Goal: Information Seeking & Learning: Learn about a topic

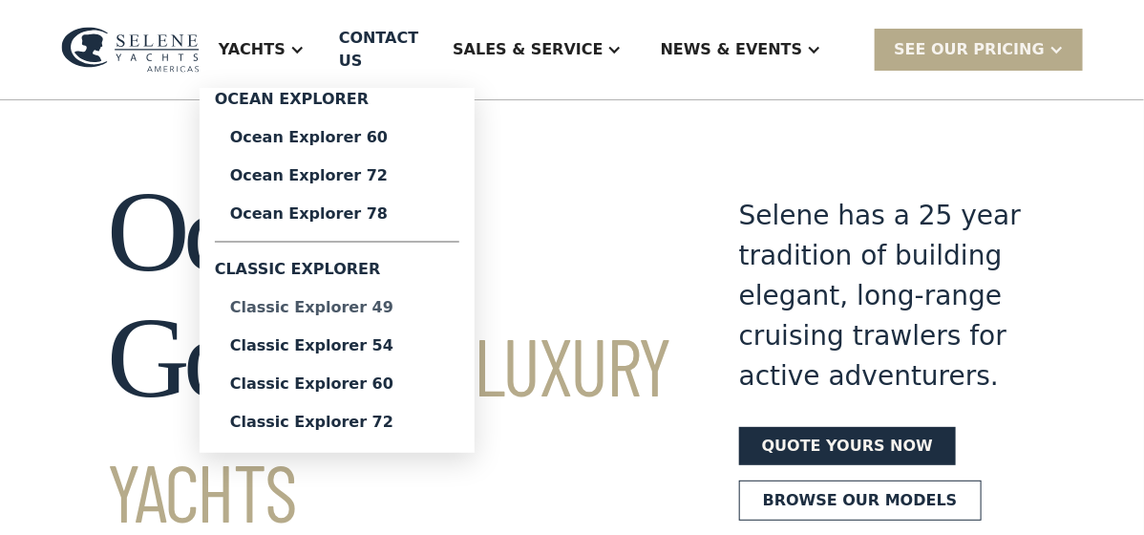
click at [383, 300] on div "Classic Explorer 49" at bounding box center [337, 307] width 214 height 15
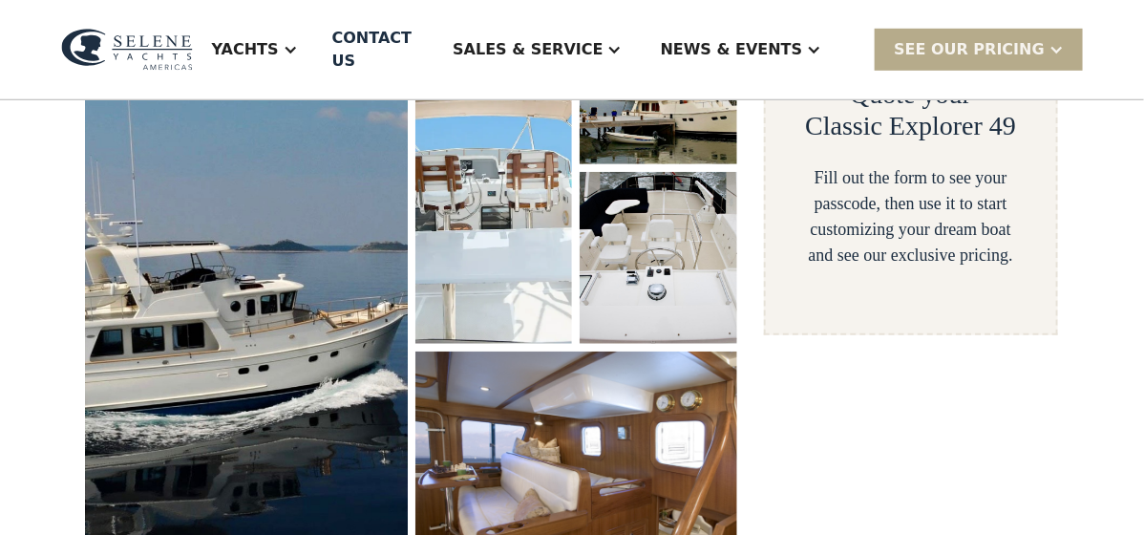
scroll to position [381, 0]
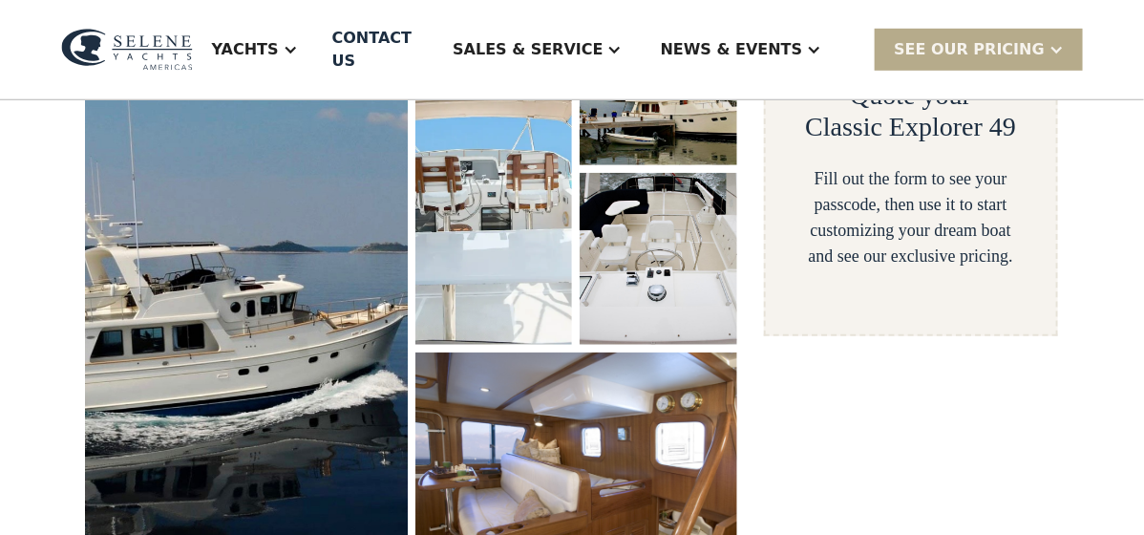
click at [281, 272] on img at bounding box center [246, 288] width 341 height 626
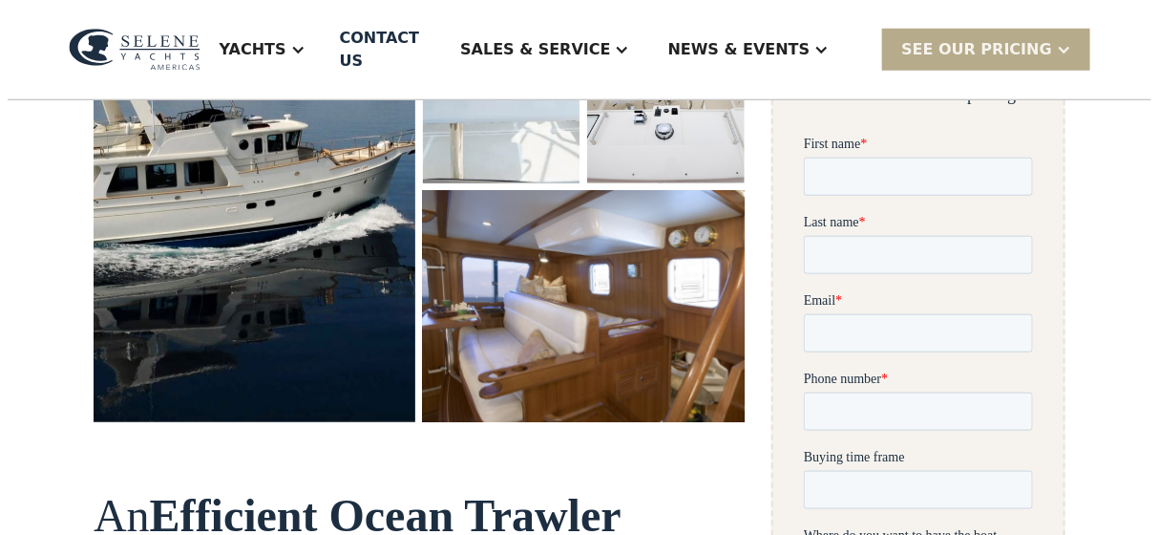
scroll to position [576, 0]
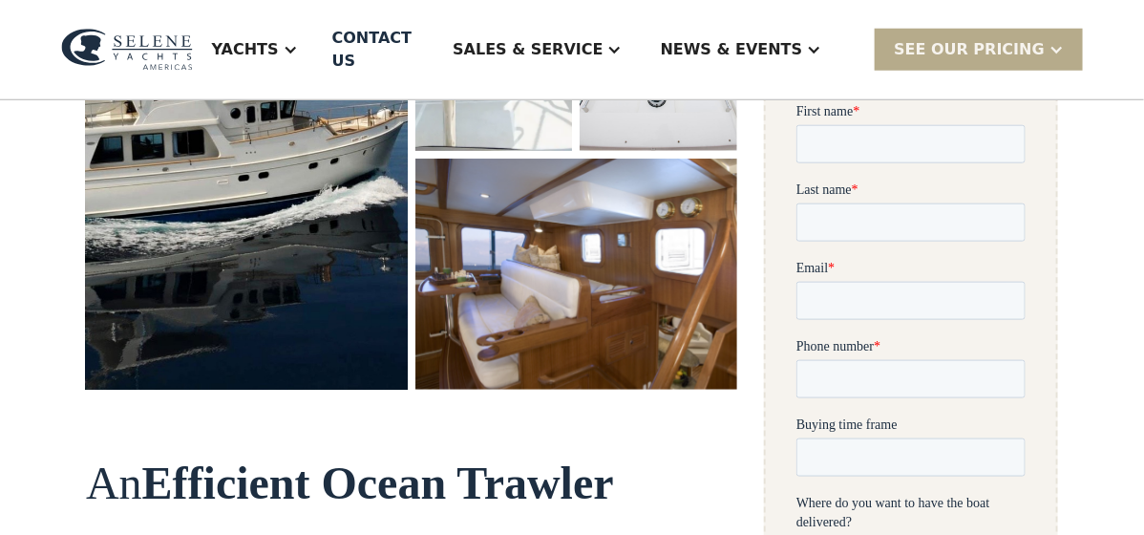
click at [277, 223] on img "open lightbox" at bounding box center [246, 95] width 341 height 626
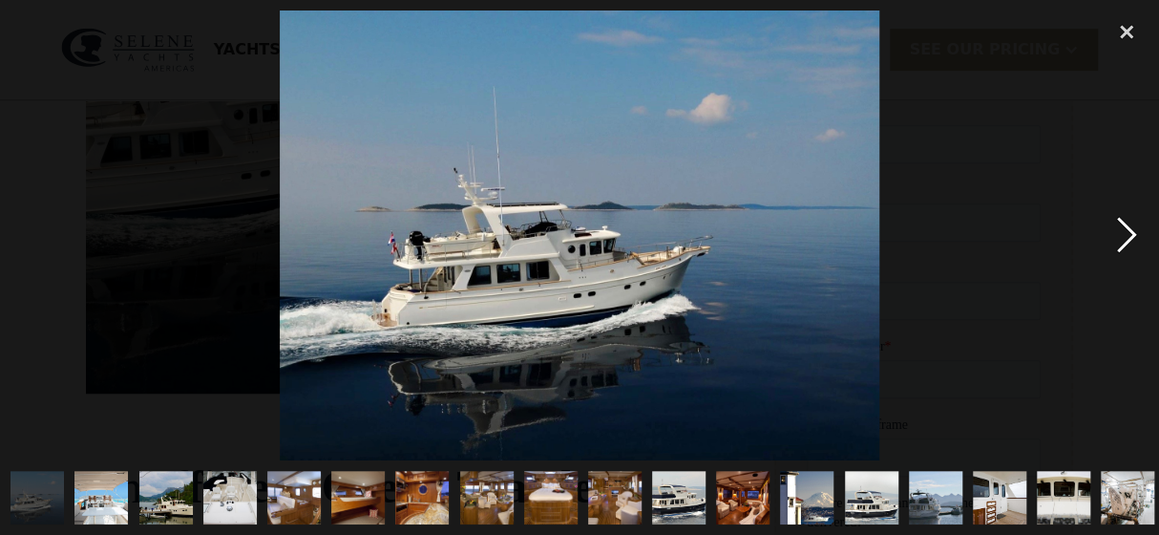
click at [1121, 236] on div "next image" at bounding box center [1127, 235] width 65 height 449
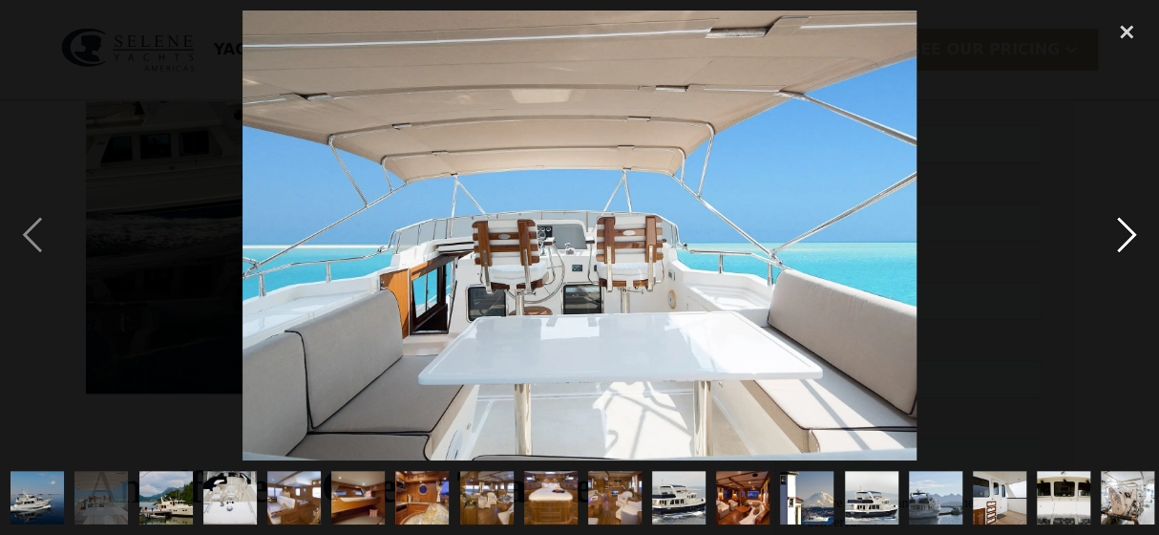
click at [1125, 236] on div "next image" at bounding box center [1127, 235] width 65 height 449
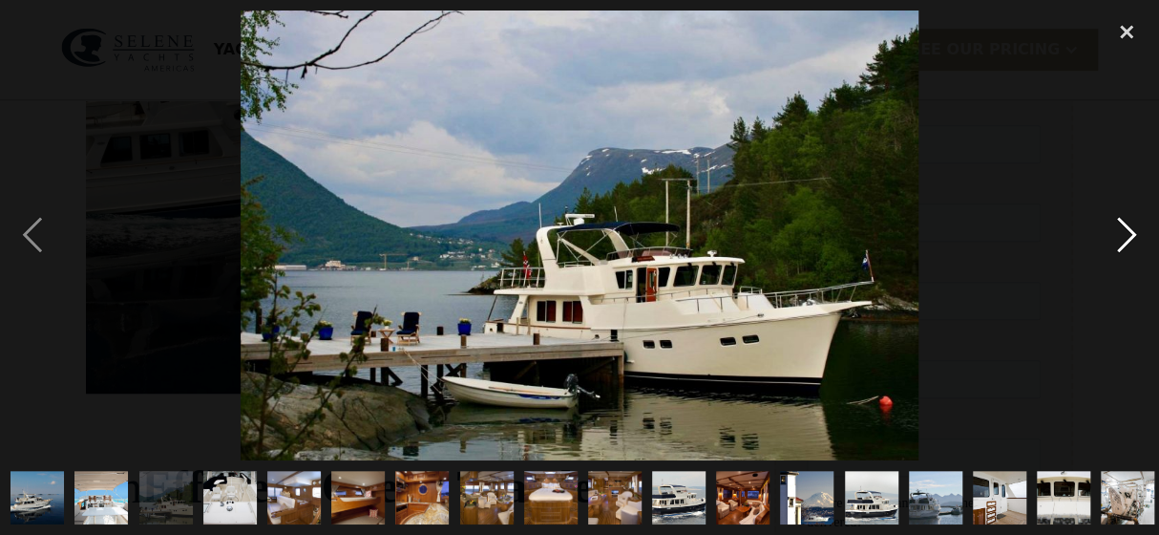
click at [1125, 236] on div "next image" at bounding box center [1127, 235] width 65 height 449
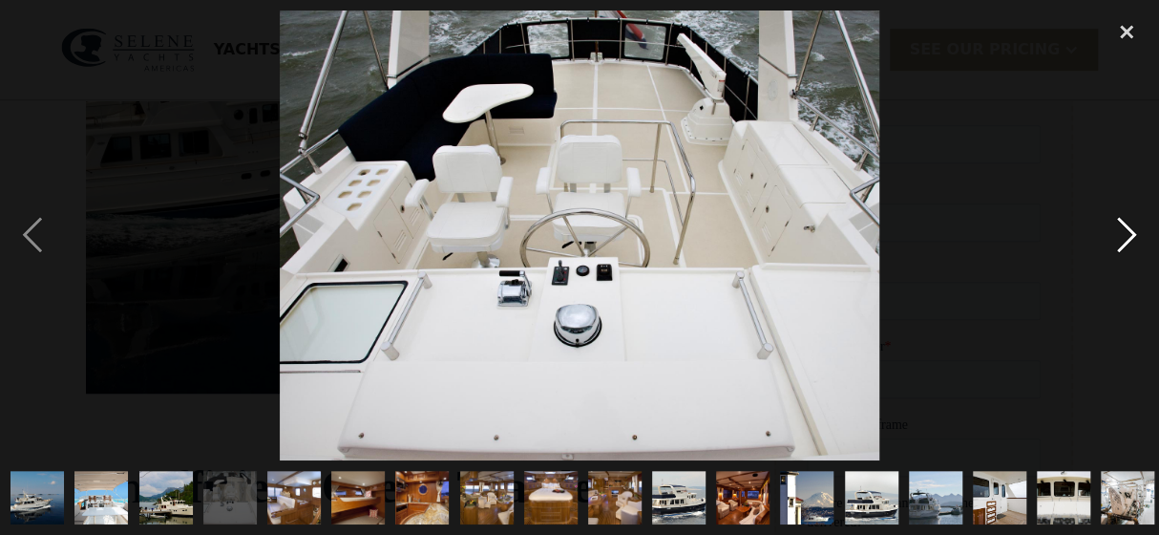
click at [1125, 236] on div "next image" at bounding box center [1127, 235] width 65 height 449
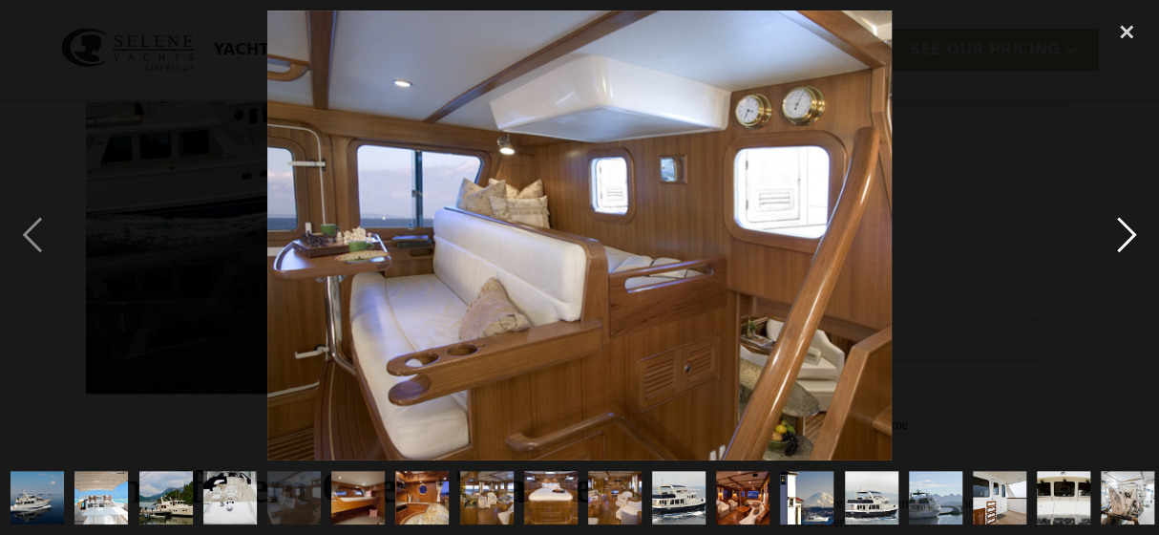
click at [1125, 236] on div "next image" at bounding box center [1127, 235] width 65 height 449
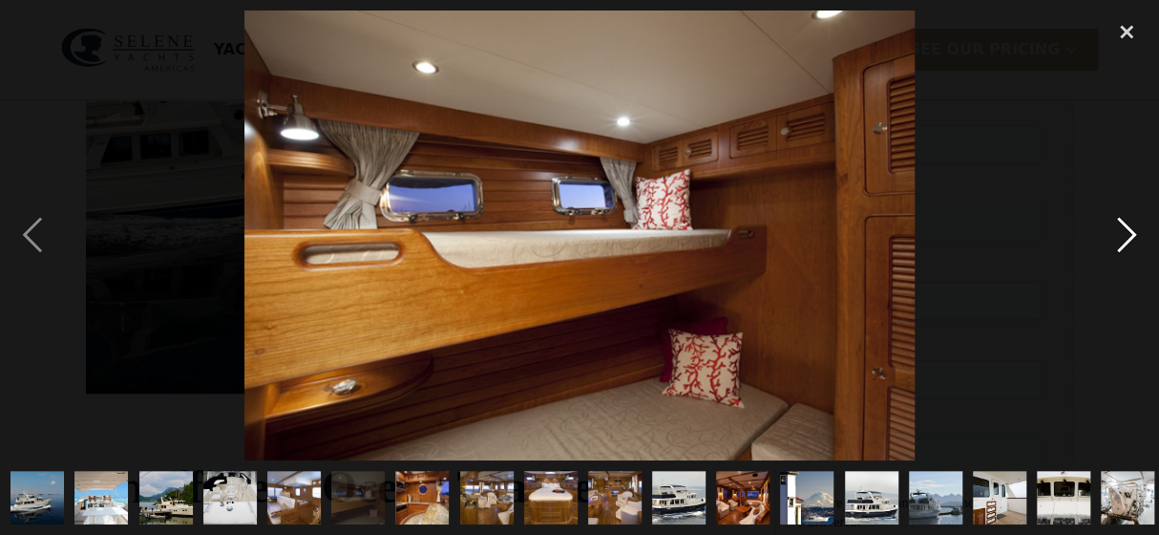
click at [1125, 236] on div "next image" at bounding box center [1127, 235] width 65 height 449
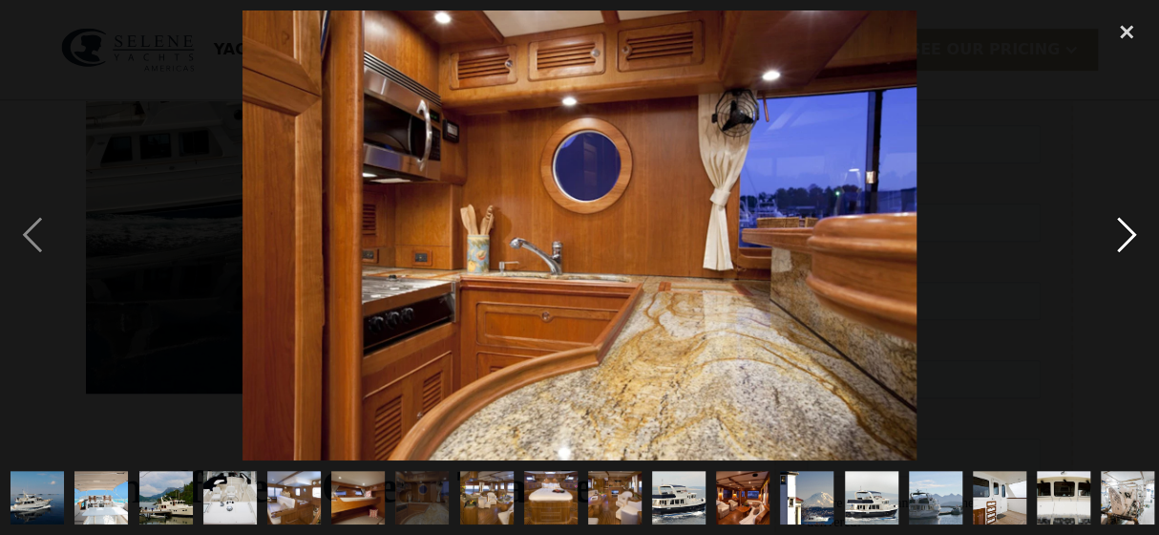
click at [1125, 236] on div "next image" at bounding box center [1127, 235] width 65 height 449
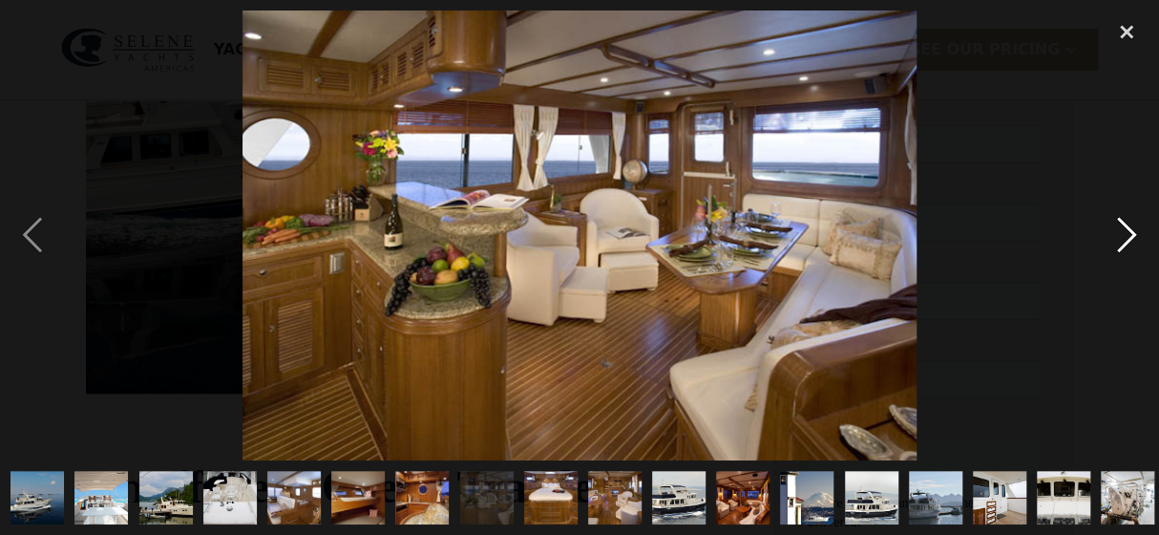
click at [1125, 237] on div "next image" at bounding box center [1127, 235] width 65 height 449
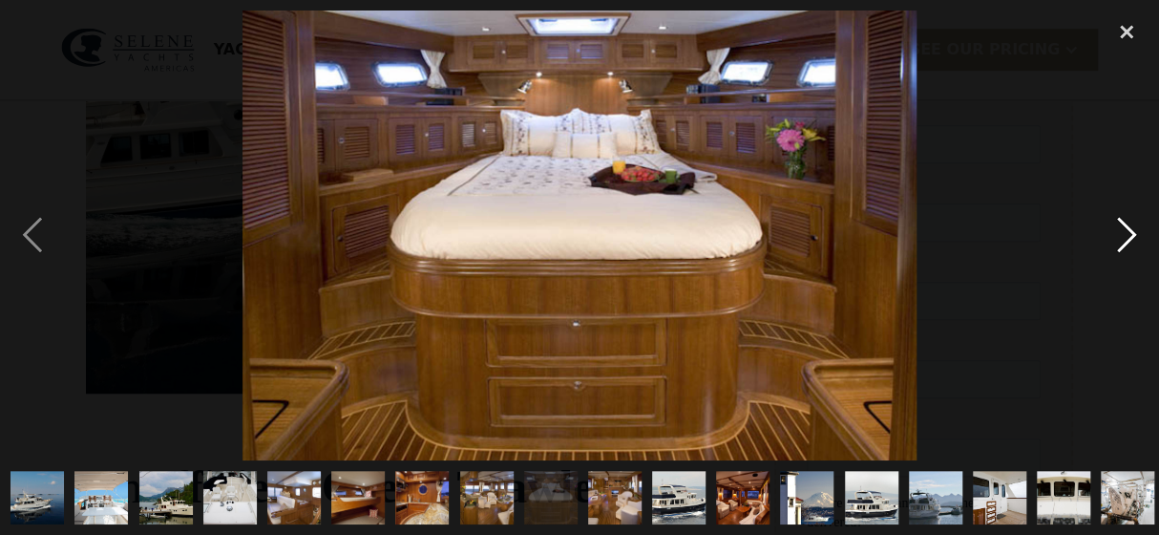
click at [1125, 237] on div "next image" at bounding box center [1127, 235] width 65 height 449
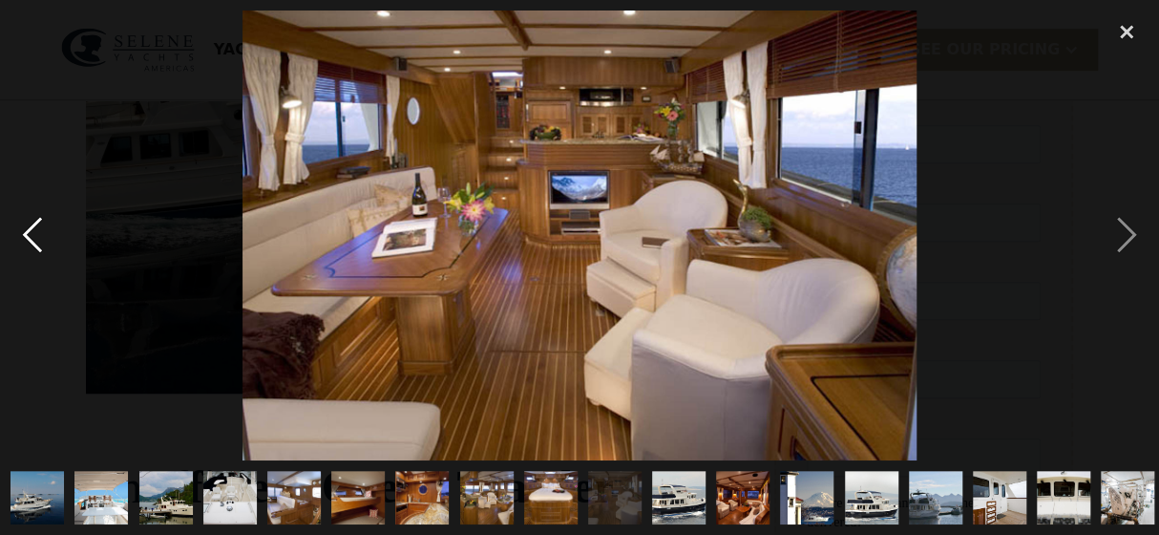
click at [41, 236] on div "previous image" at bounding box center [32, 235] width 65 height 449
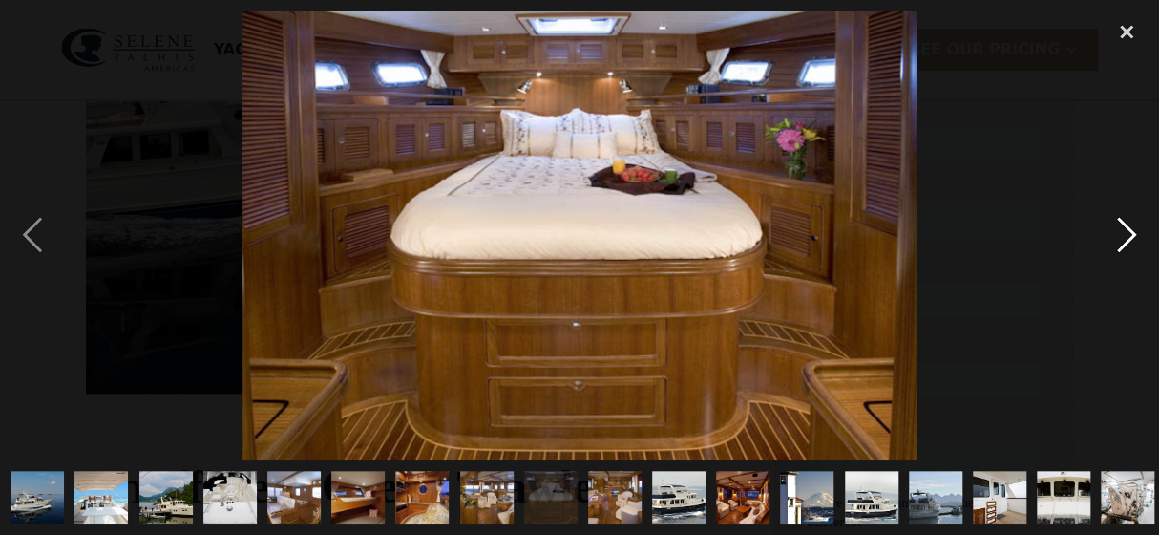
click at [1130, 233] on div "next image" at bounding box center [1127, 235] width 65 height 449
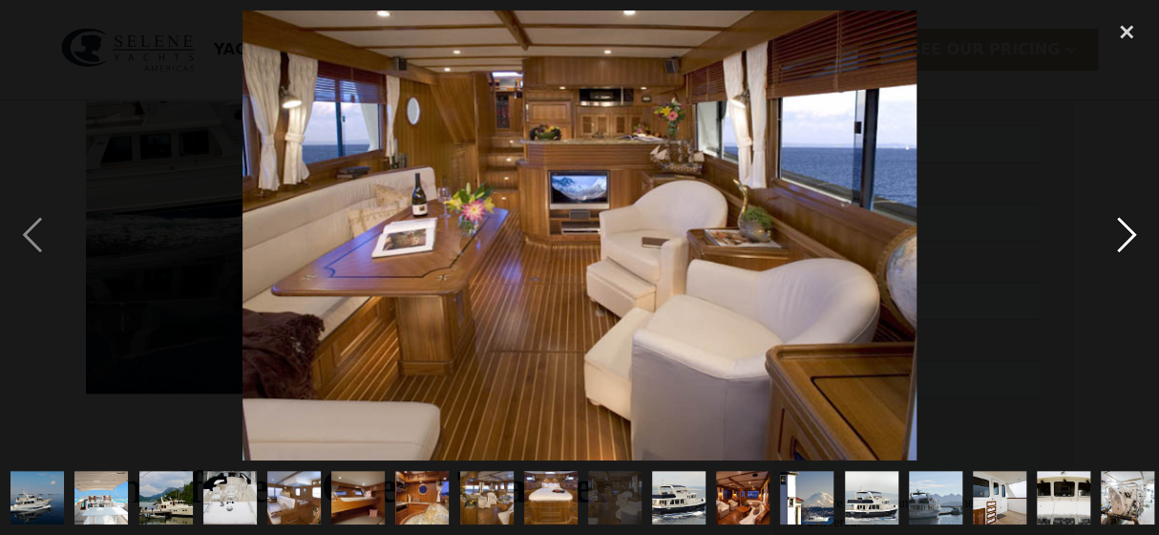
click at [1129, 235] on div "next image" at bounding box center [1127, 235] width 65 height 449
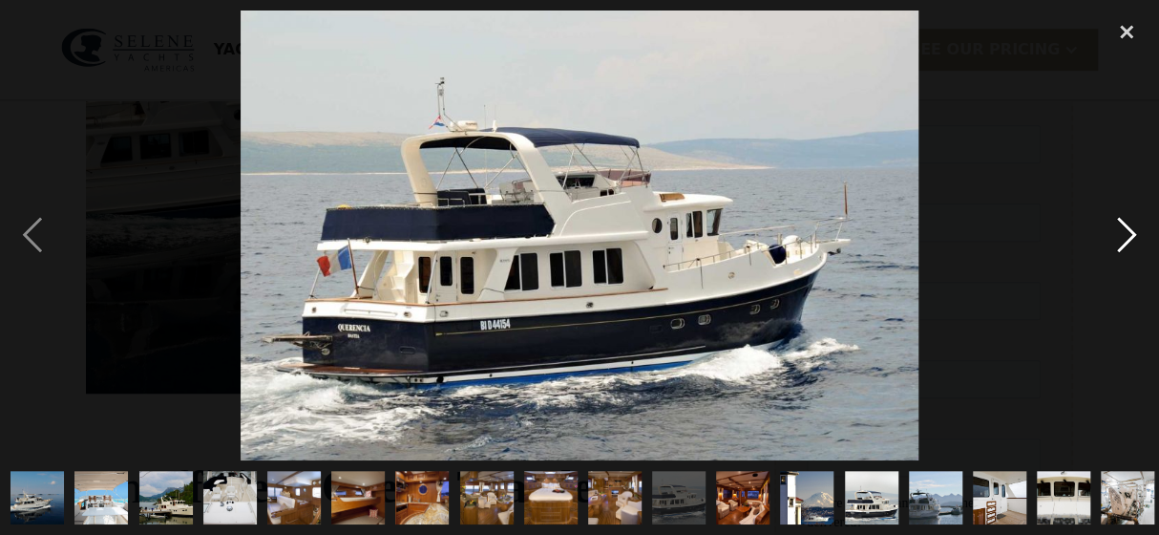
click at [1128, 235] on div "next image" at bounding box center [1127, 235] width 65 height 449
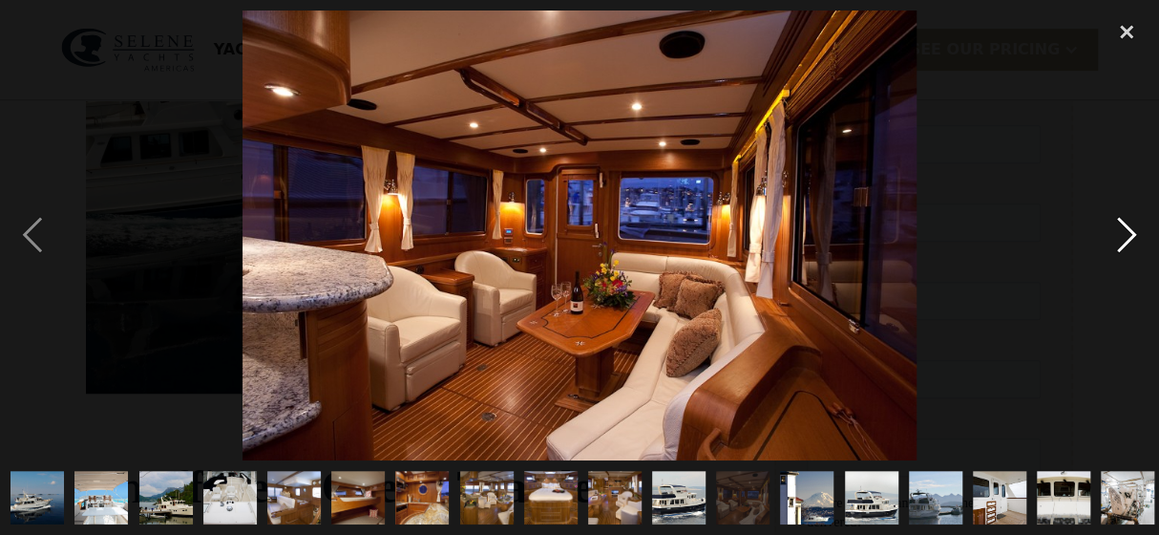
click at [1128, 236] on div "next image" at bounding box center [1127, 235] width 65 height 449
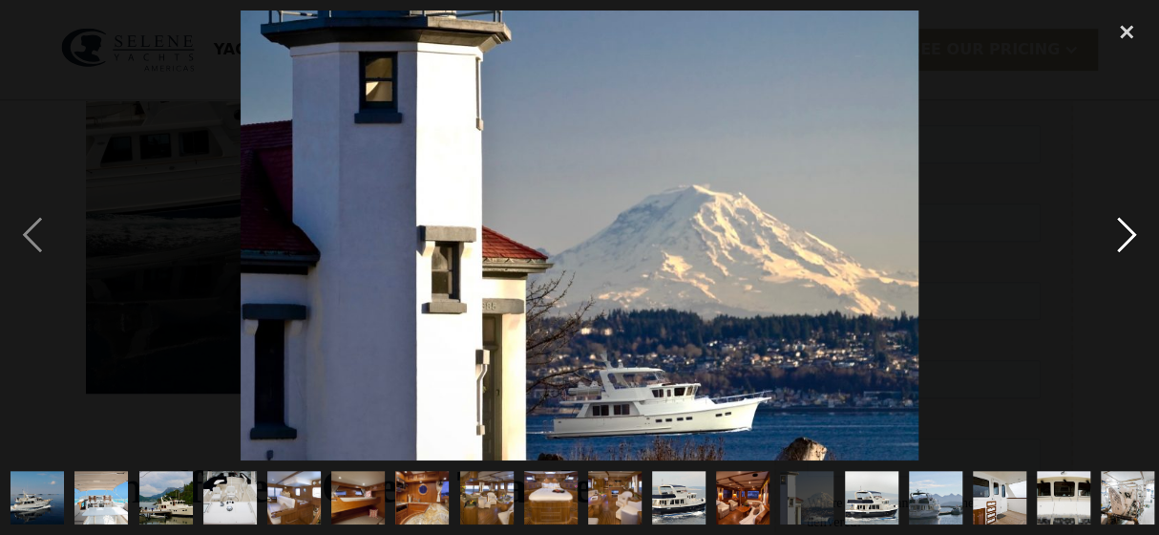
click at [1127, 236] on div "next image" at bounding box center [1127, 235] width 65 height 449
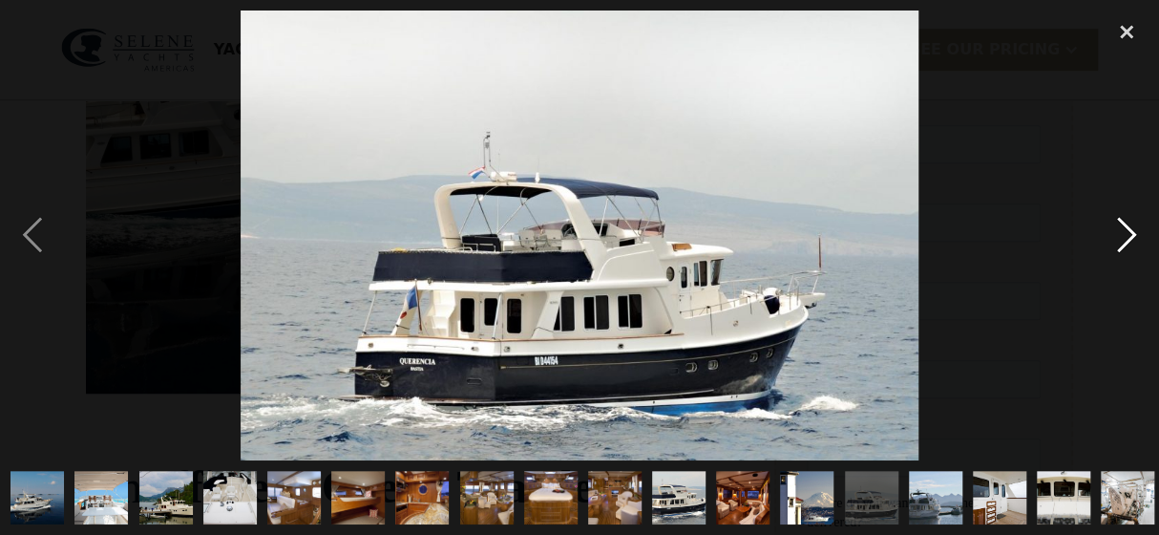
click at [1127, 236] on div "next image" at bounding box center [1127, 235] width 65 height 449
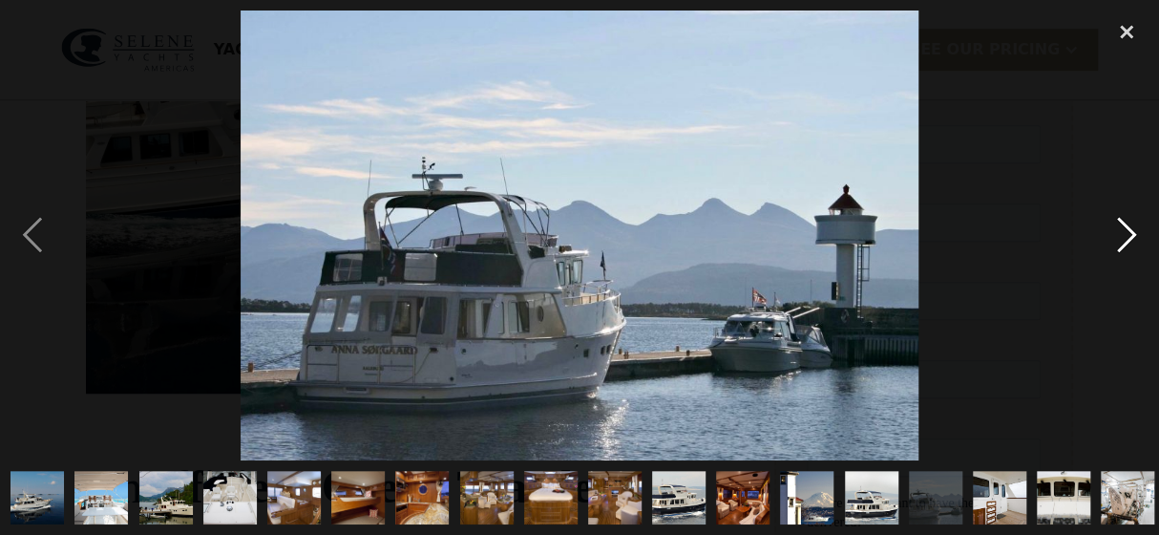
click at [1127, 236] on div "next image" at bounding box center [1127, 235] width 65 height 449
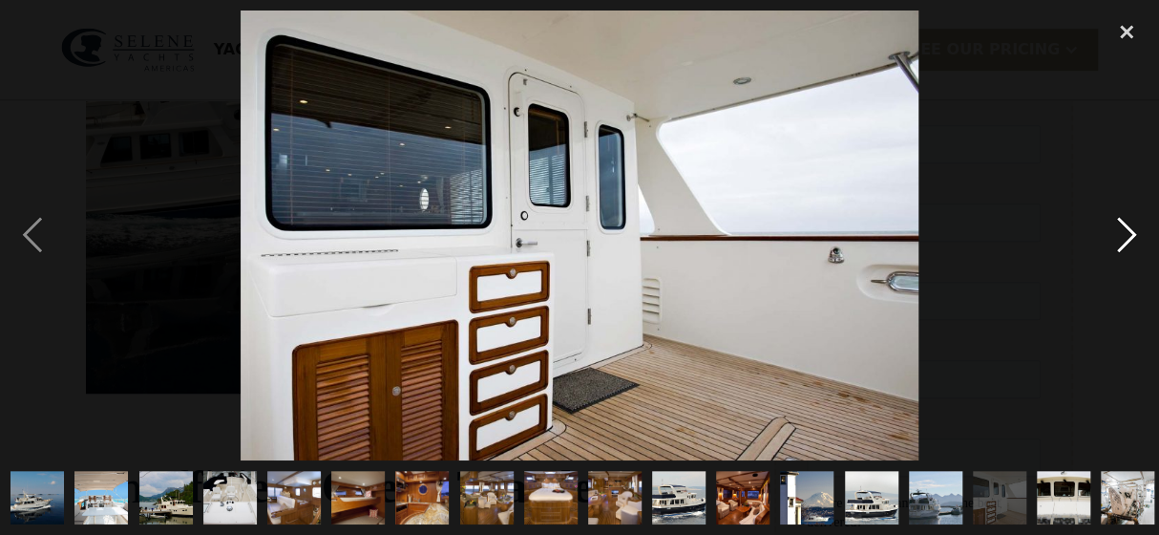
click at [1126, 238] on div "next image" at bounding box center [1127, 235] width 65 height 449
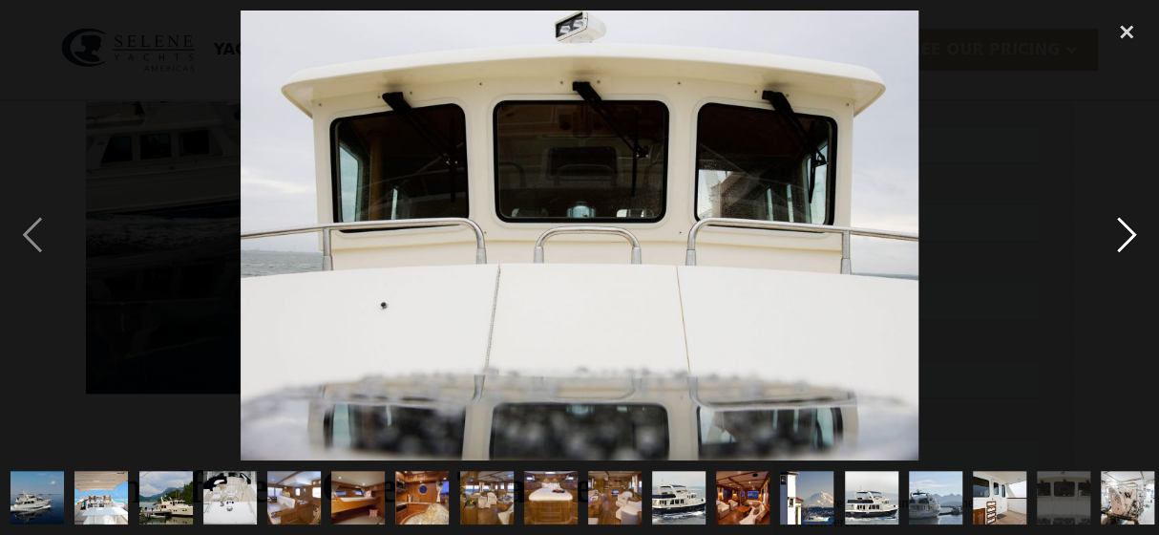
click at [1126, 238] on div "next image" at bounding box center [1127, 235] width 65 height 449
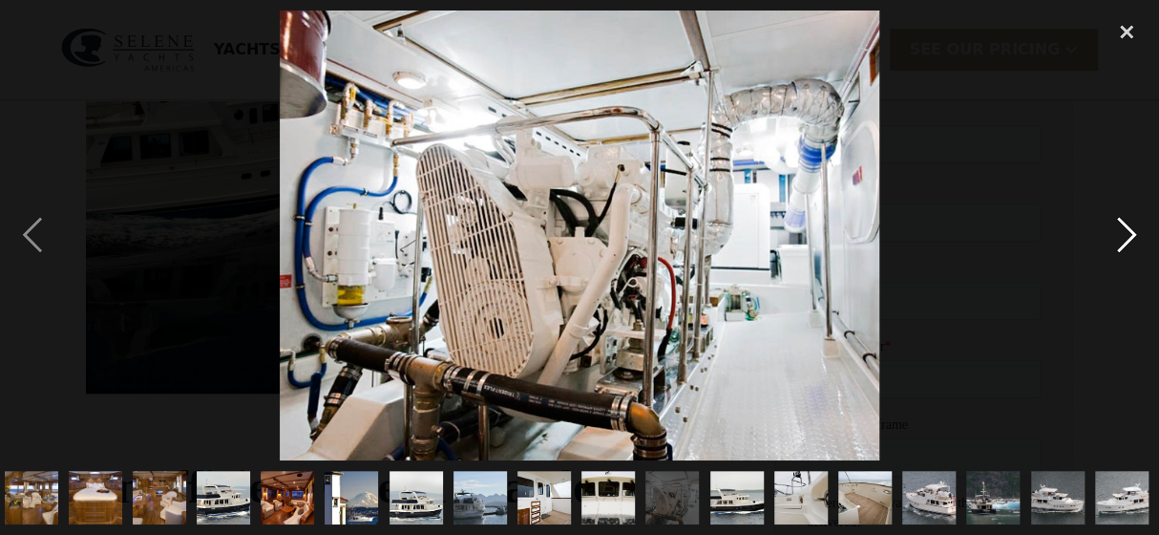
scroll to position [0, 457]
click at [1126, 238] on div "next image" at bounding box center [1127, 235] width 65 height 449
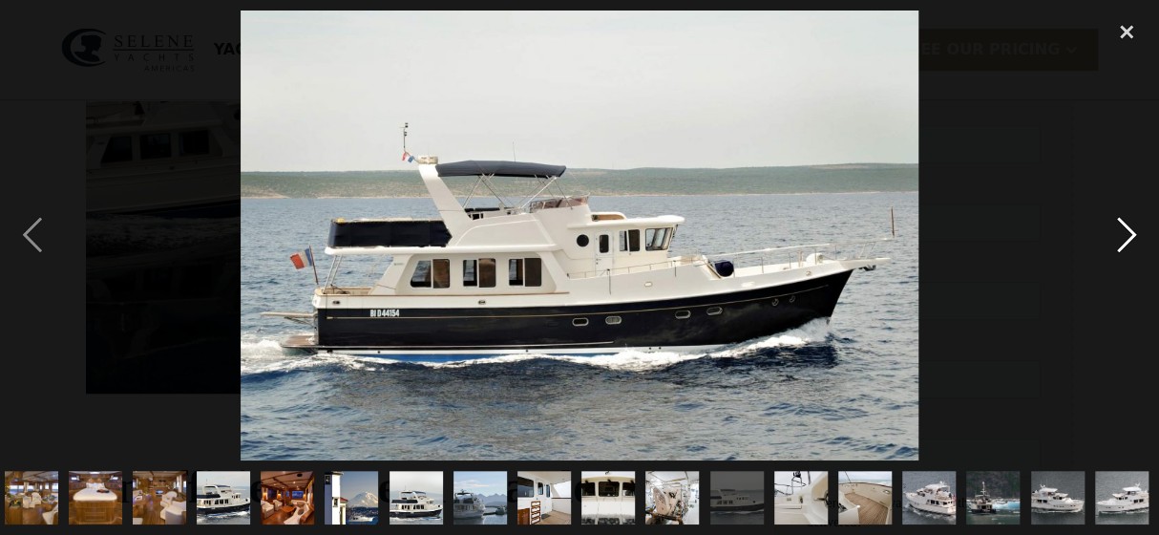
click at [1126, 238] on div "next image" at bounding box center [1127, 235] width 65 height 449
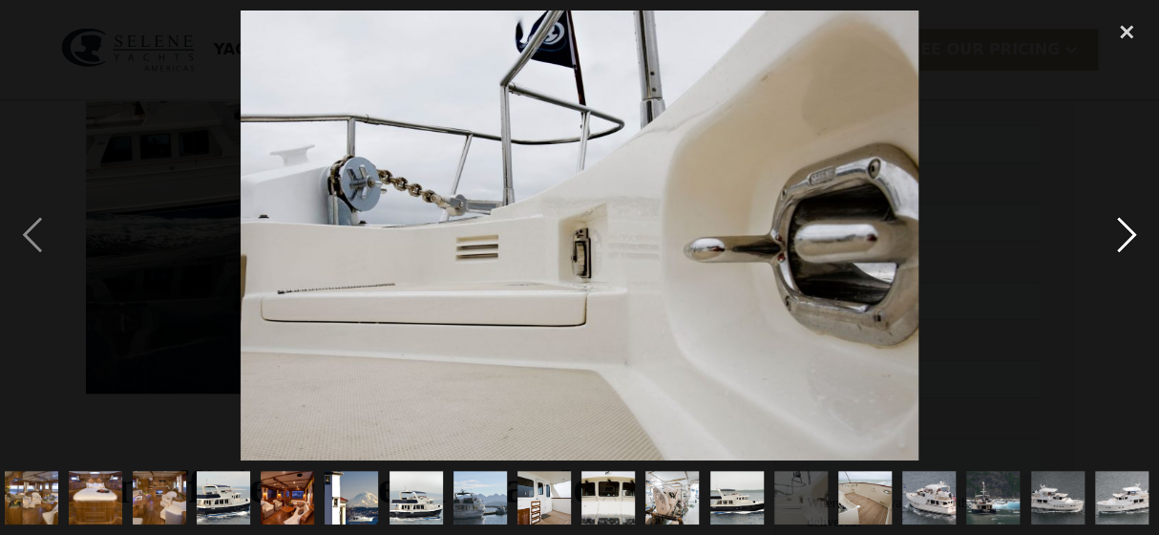
click at [1126, 238] on div "next image" at bounding box center [1127, 235] width 65 height 449
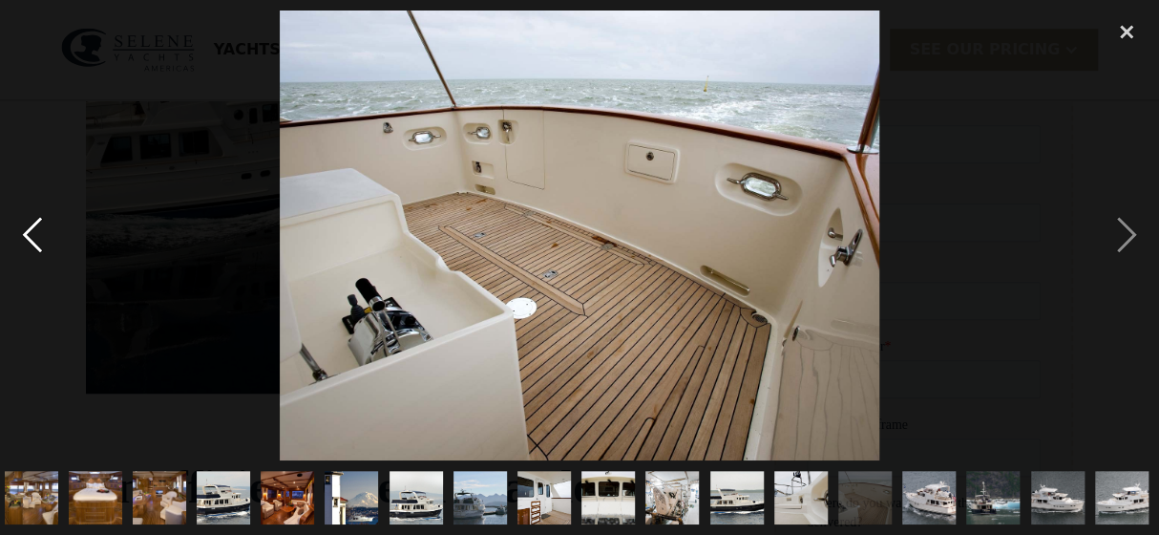
click at [28, 235] on div "previous image" at bounding box center [32, 235] width 65 height 449
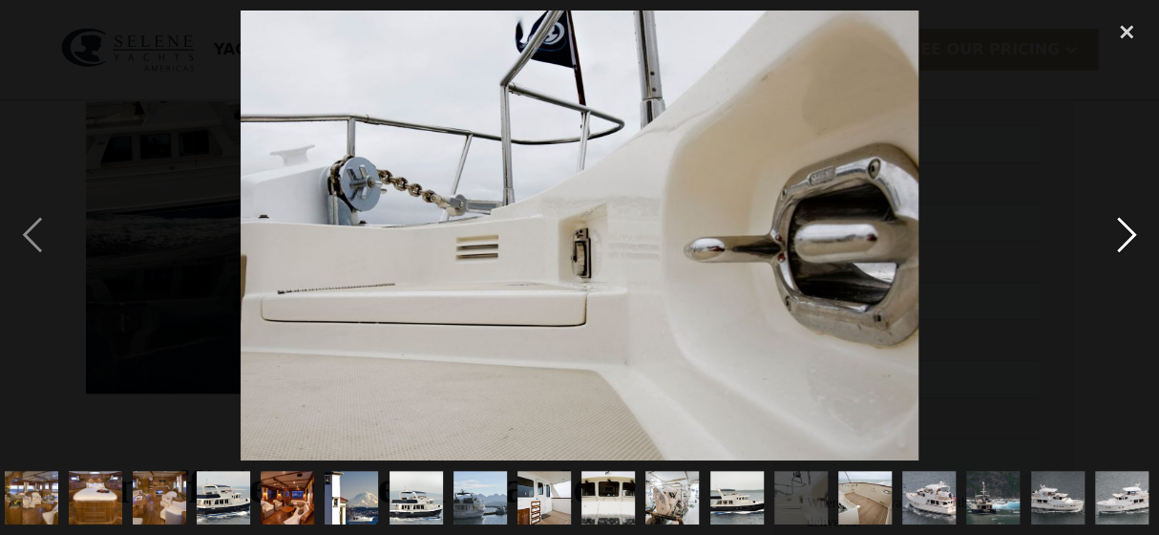
click at [1126, 226] on div "next image" at bounding box center [1127, 235] width 65 height 449
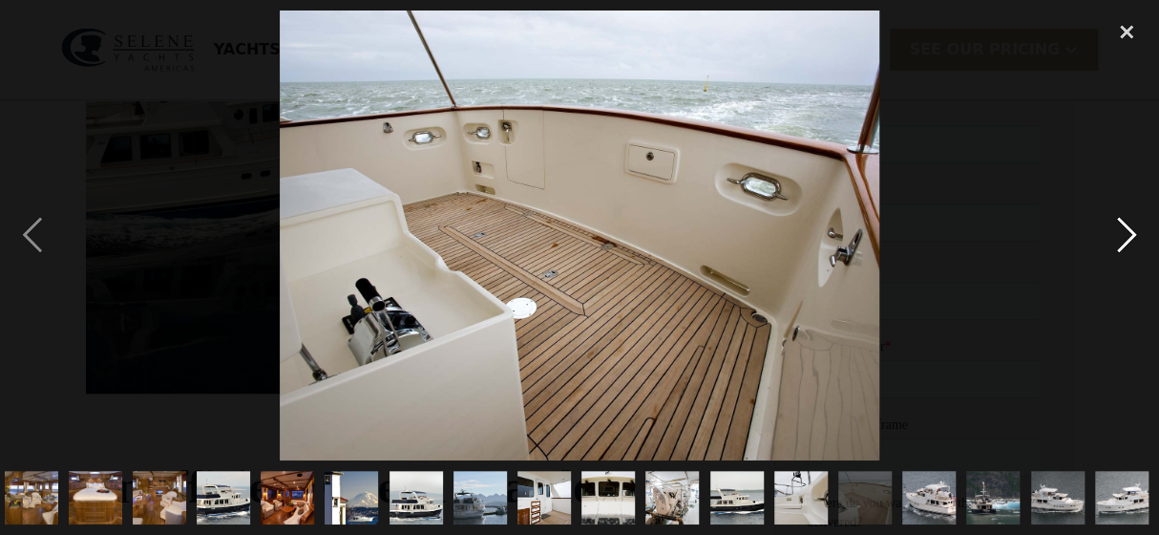
click at [1124, 227] on div "next image" at bounding box center [1127, 235] width 65 height 449
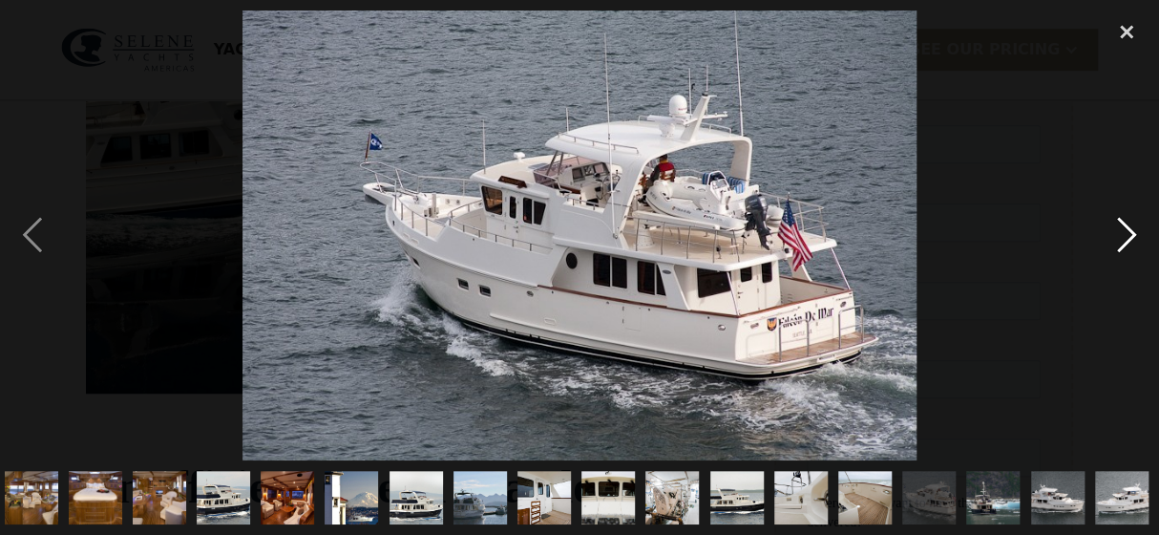
click at [1123, 230] on div "next image" at bounding box center [1127, 235] width 65 height 449
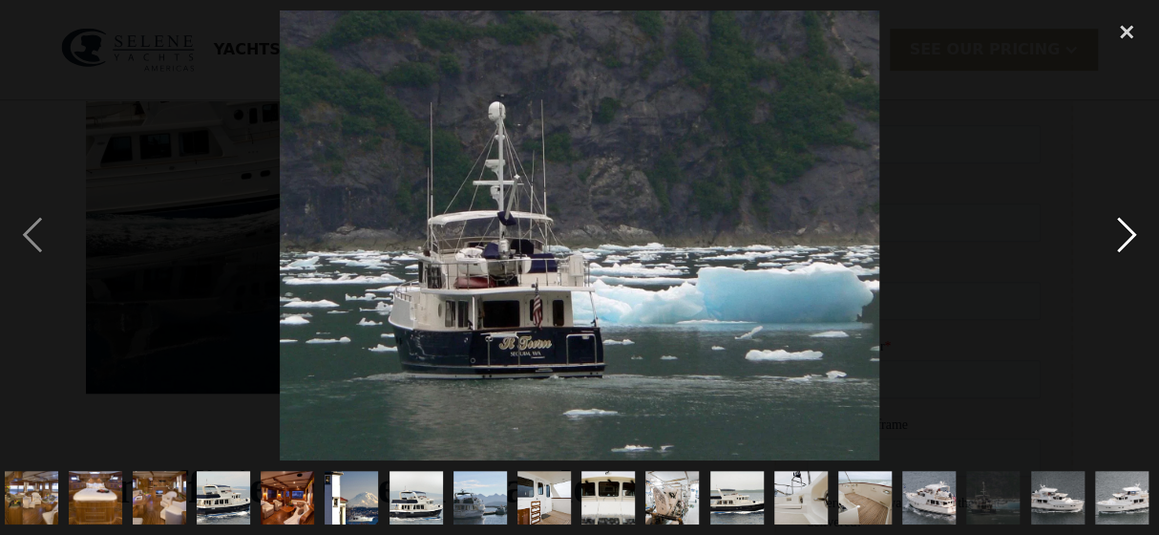
click at [1121, 236] on div "next image" at bounding box center [1127, 235] width 65 height 449
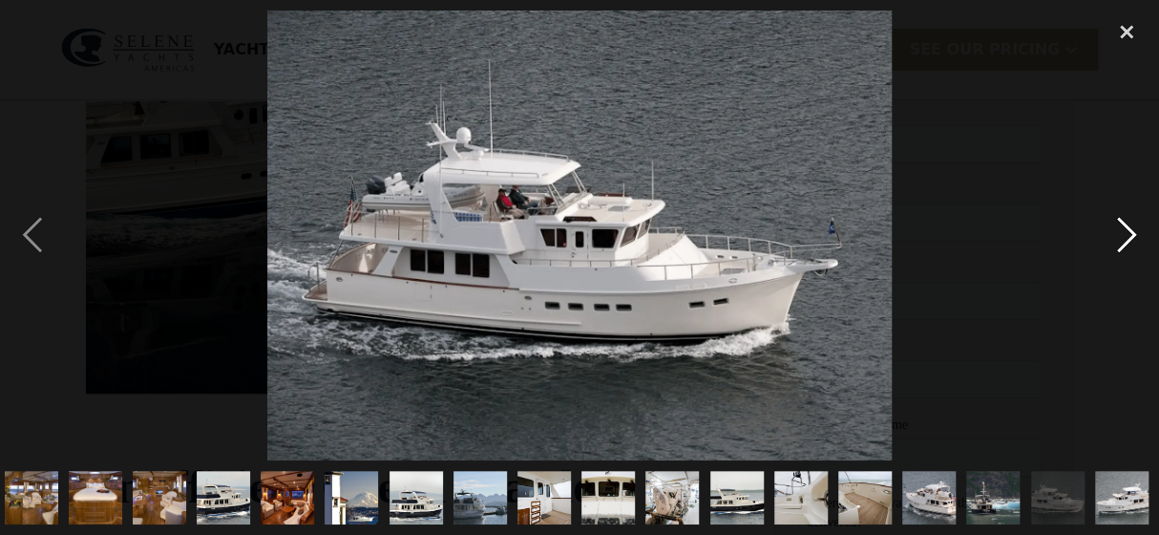
click at [1128, 242] on div "next image" at bounding box center [1127, 235] width 65 height 449
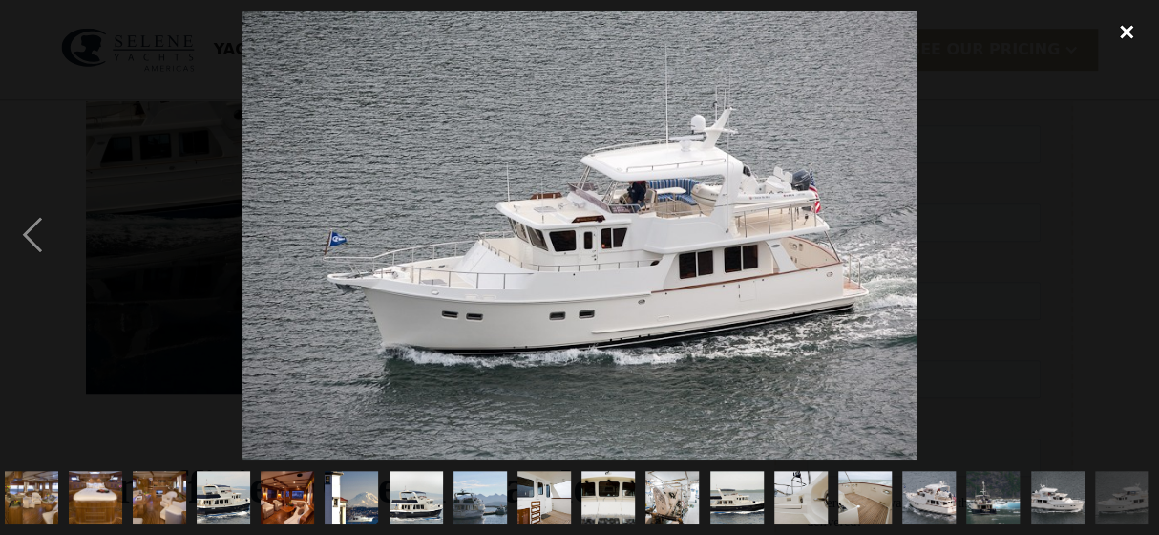
click at [1124, 35] on div "close lightbox" at bounding box center [1127, 32] width 65 height 42
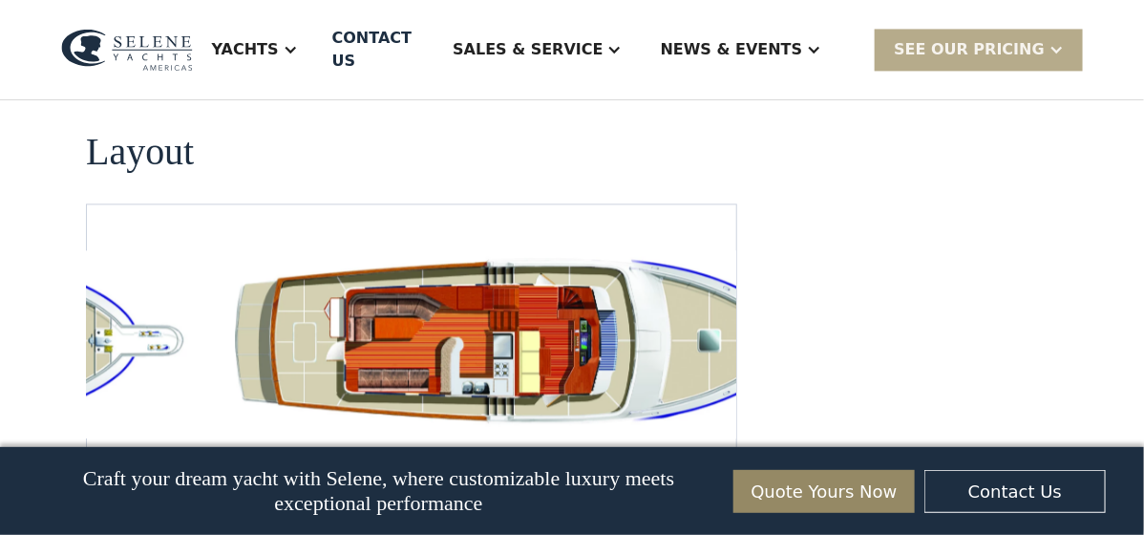
scroll to position [3653, 0]
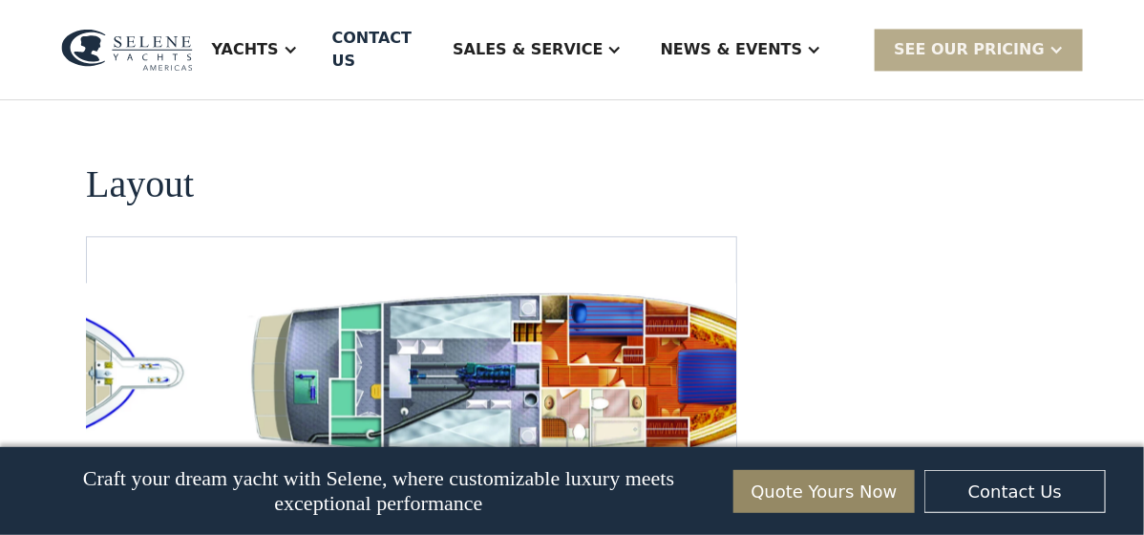
click at [707, 471] on img "Next slide" at bounding box center [706, 494] width 46 height 46
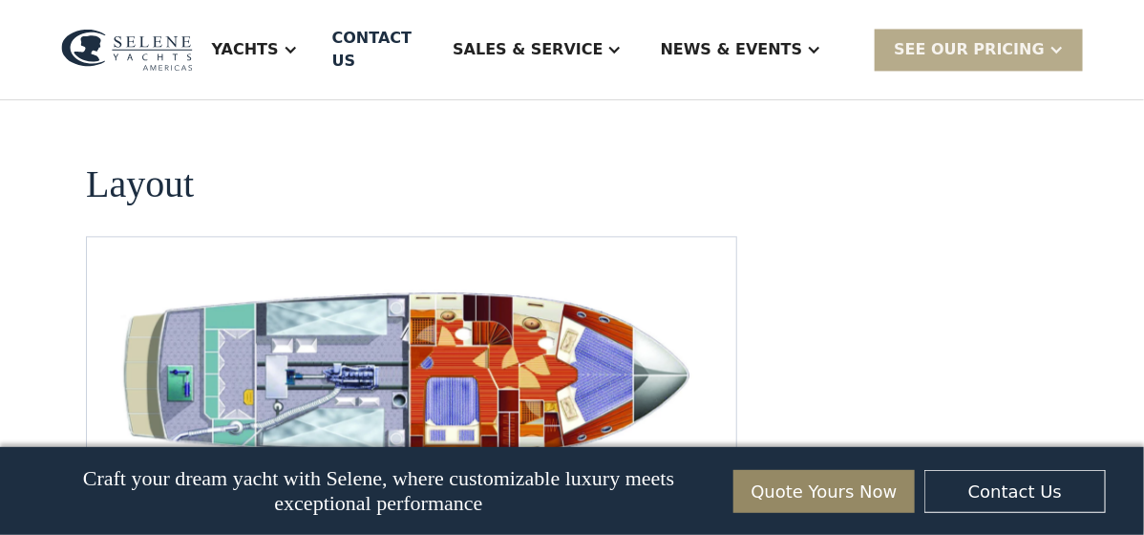
click at [519, 283] on img "open lightbox" at bounding box center [412, 377] width 619 height 188
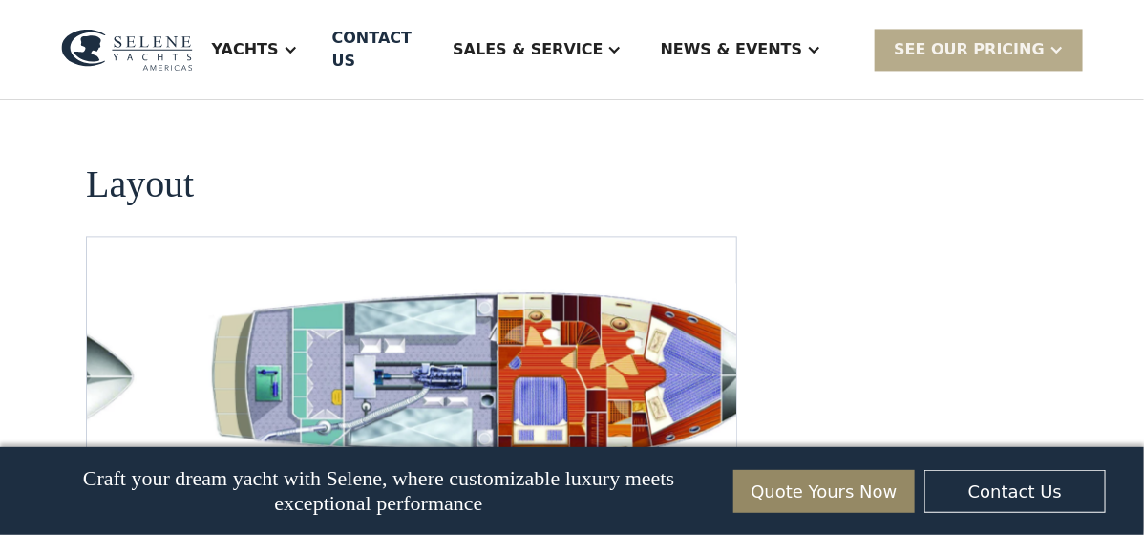
click at [708, 471] on img "Next slide" at bounding box center [706, 494] width 46 height 46
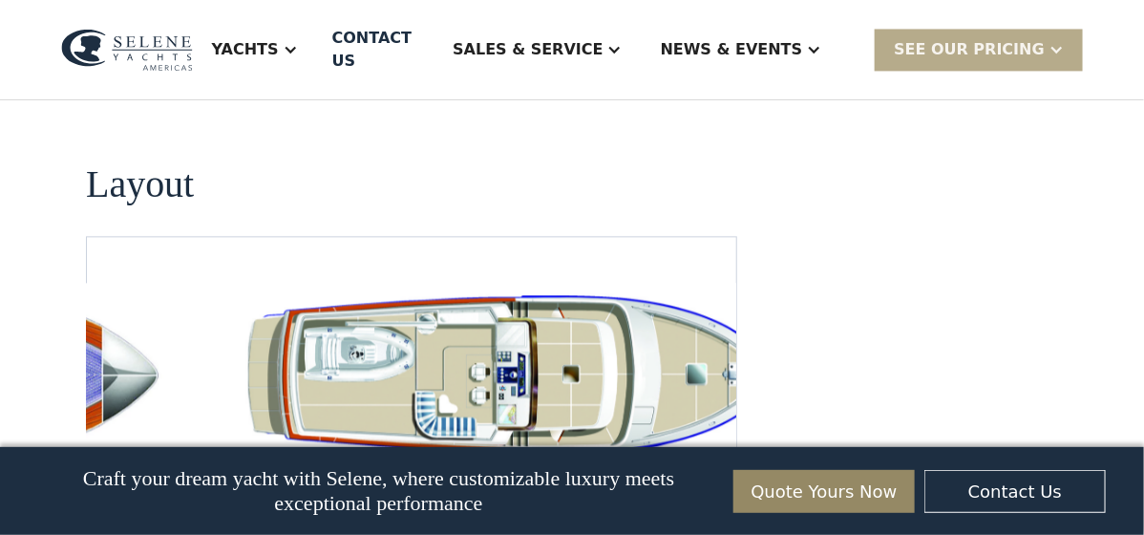
click at [708, 471] on img "Next slide" at bounding box center [706, 494] width 46 height 46
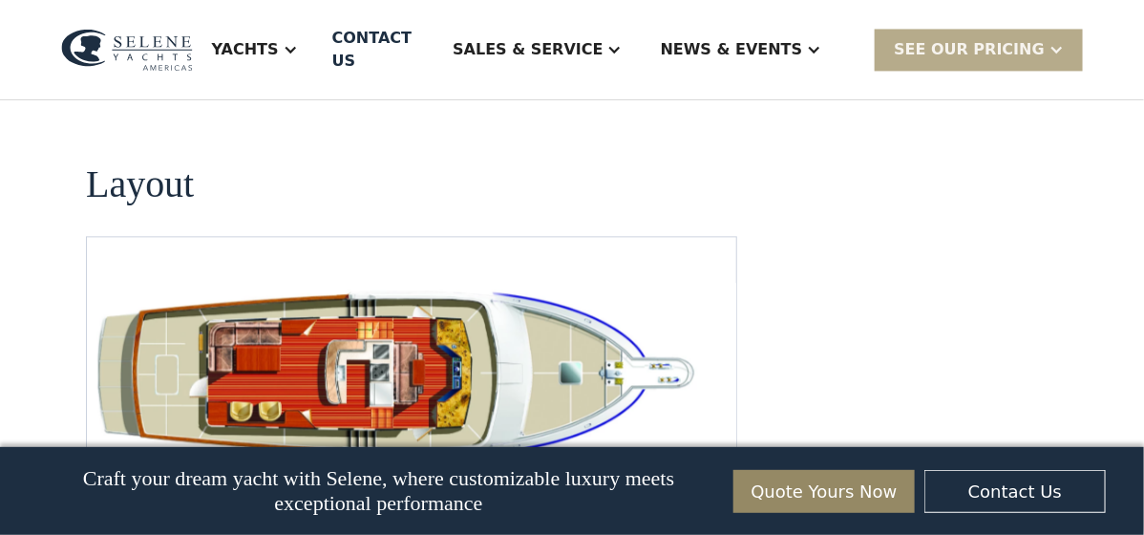
click at [508, 283] on img "open lightbox" at bounding box center [392, 377] width 619 height 188
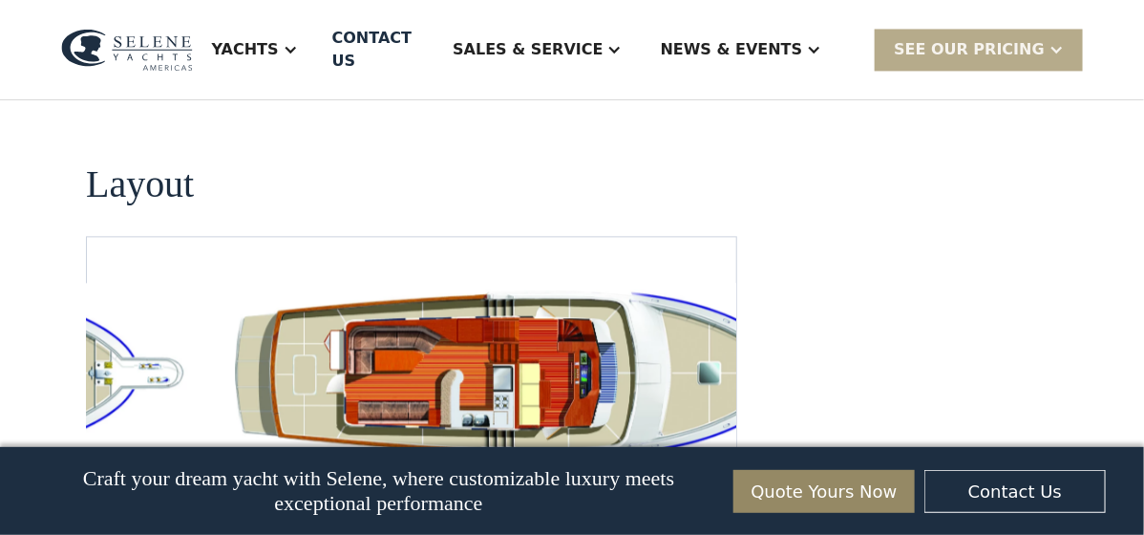
click at [707, 471] on img "Next slide" at bounding box center [706, 494] width 46 height 46
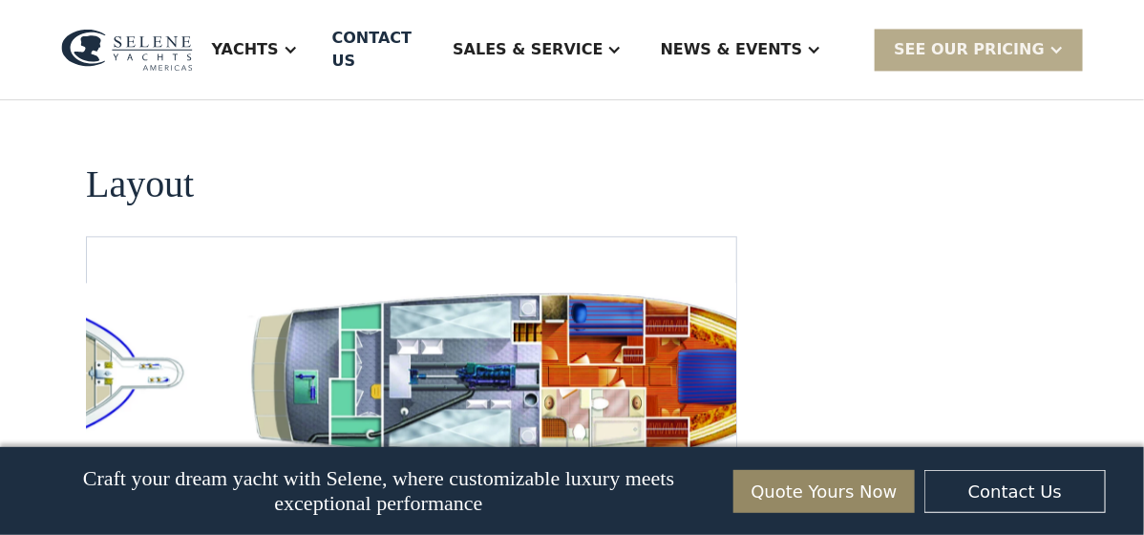
click at [707, 471] on img "Next slide" at bounding box center [706, 494] width 46 height 46
click at [648, 471] on img "Previous slide" at bounding box center [652, 494] width 46 height 46
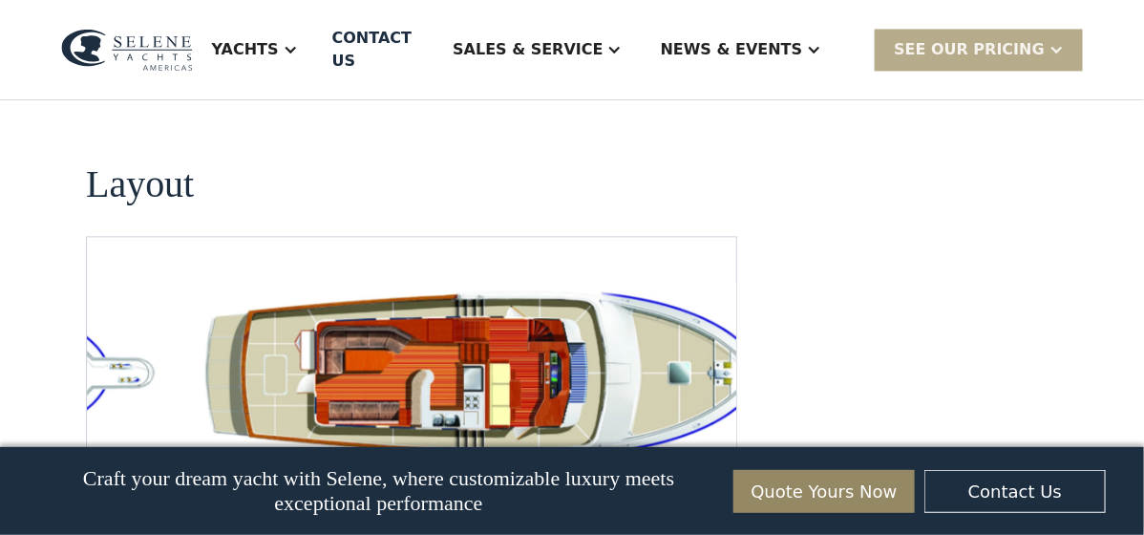
click at [656, 471] on img "Previous slide" at bounding box center [652, 494] width 46 height 46
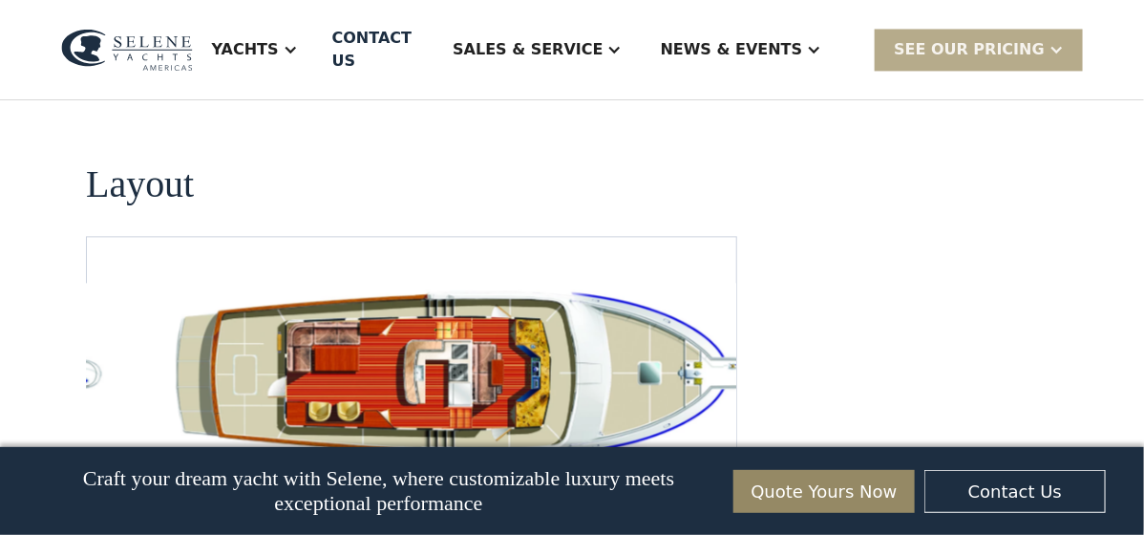
click at [704, 471] on img "Next slide" at bounding box center [706, 494] width 46 height 46
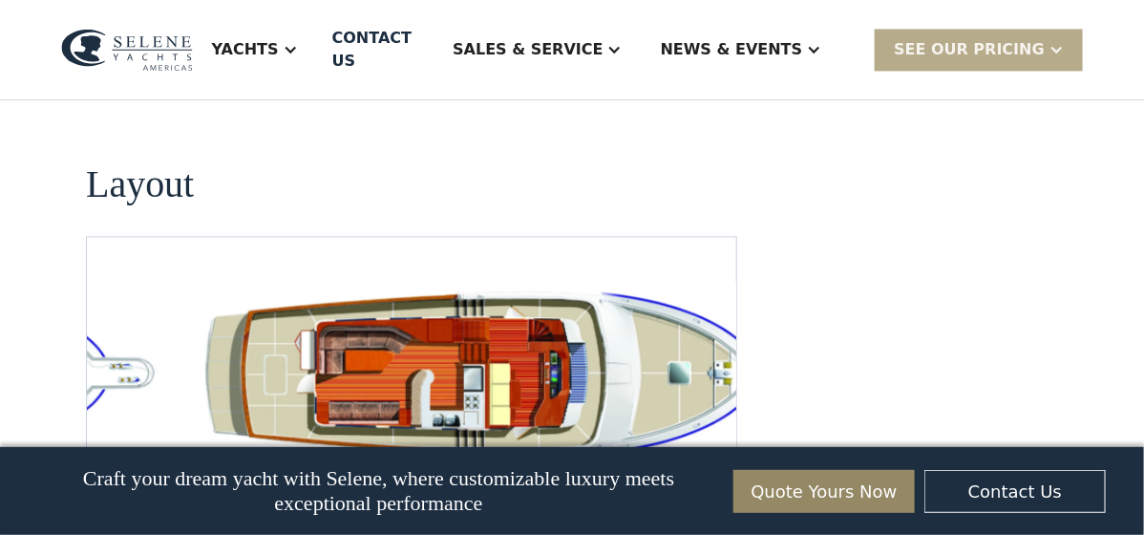
click at [696, 471] on img "Next slide" at bounding box center [706, 494] width 46 height 46
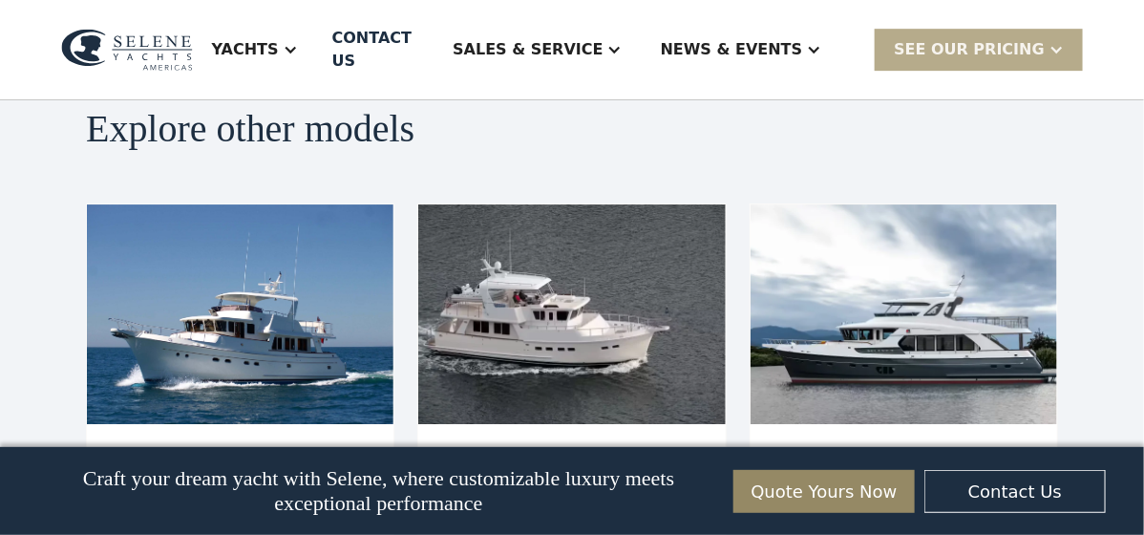
scroll to position [4417, 0]
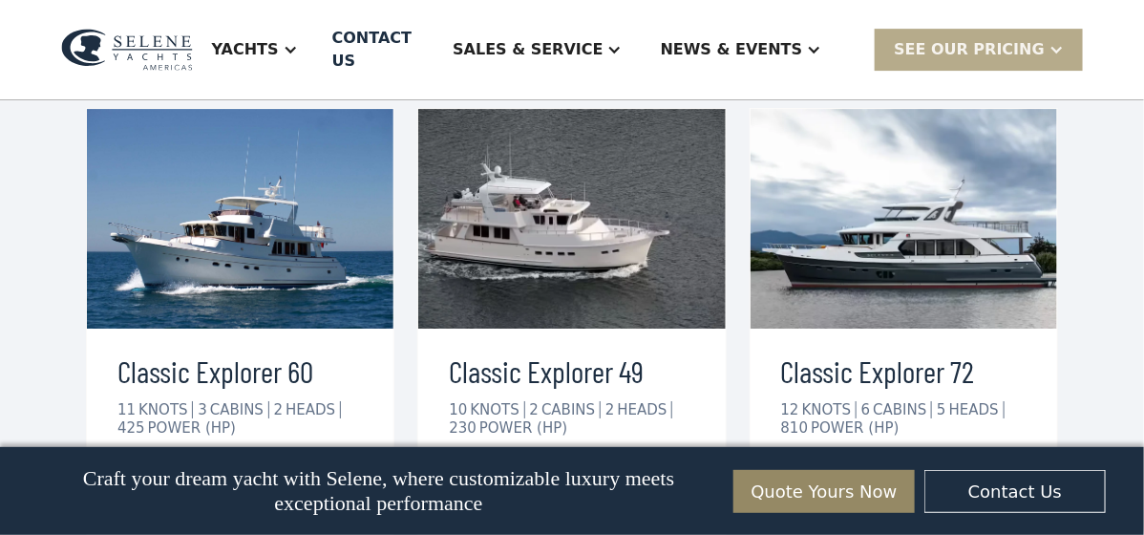
click at [211, 476] on div "view details" at bounding box center [194, 487] width 107 height 23
click at [187, 476] on div "view details" at bounding box center [194, 487] width 107 height 23
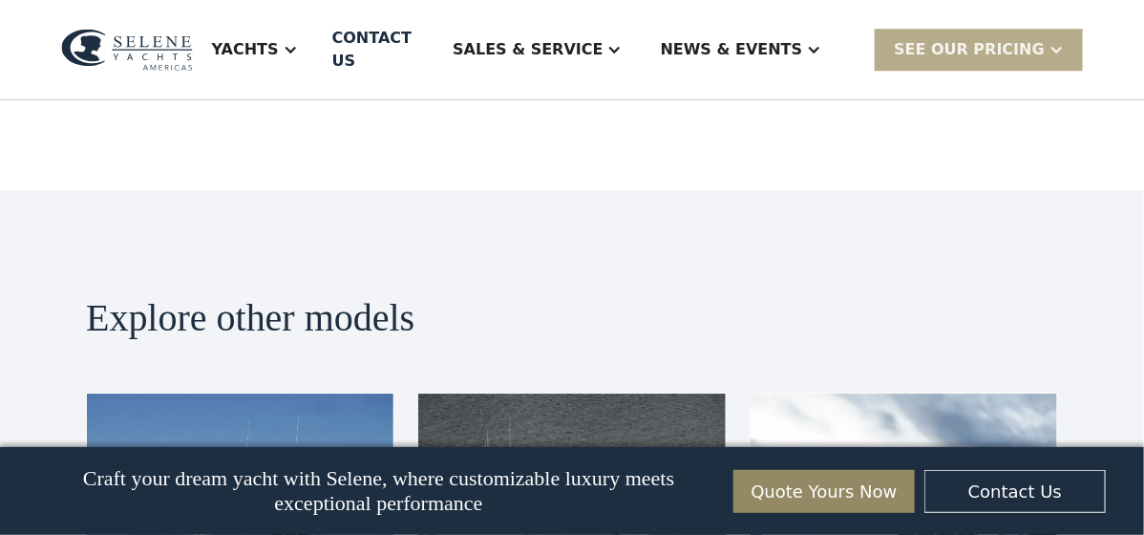
scroll to position [4131, 0]
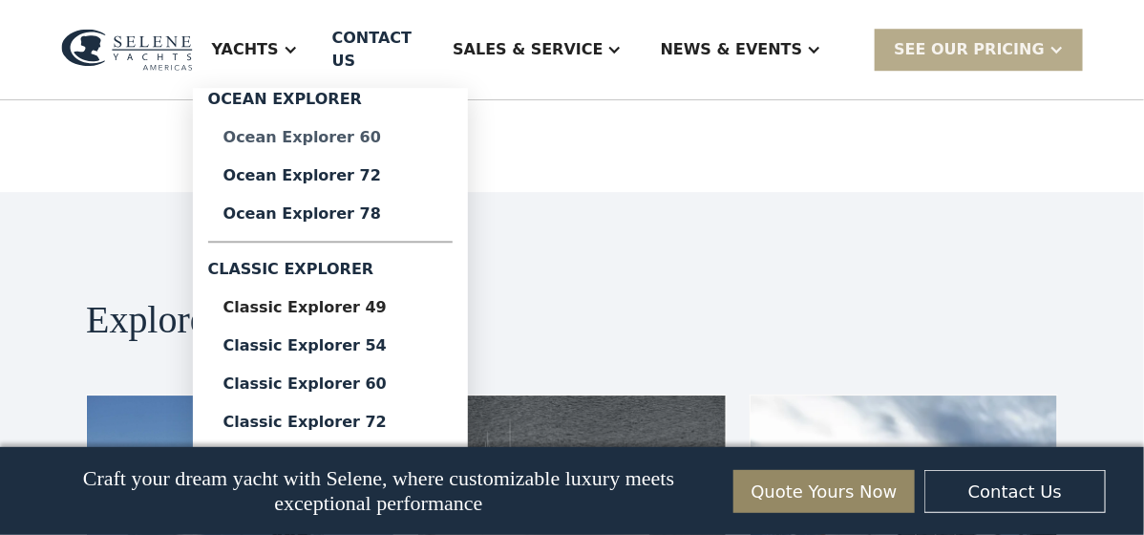
click at [388, 130] on div "Ocean Explorer 60" at bounding box center [330, 137] width 214 height 15
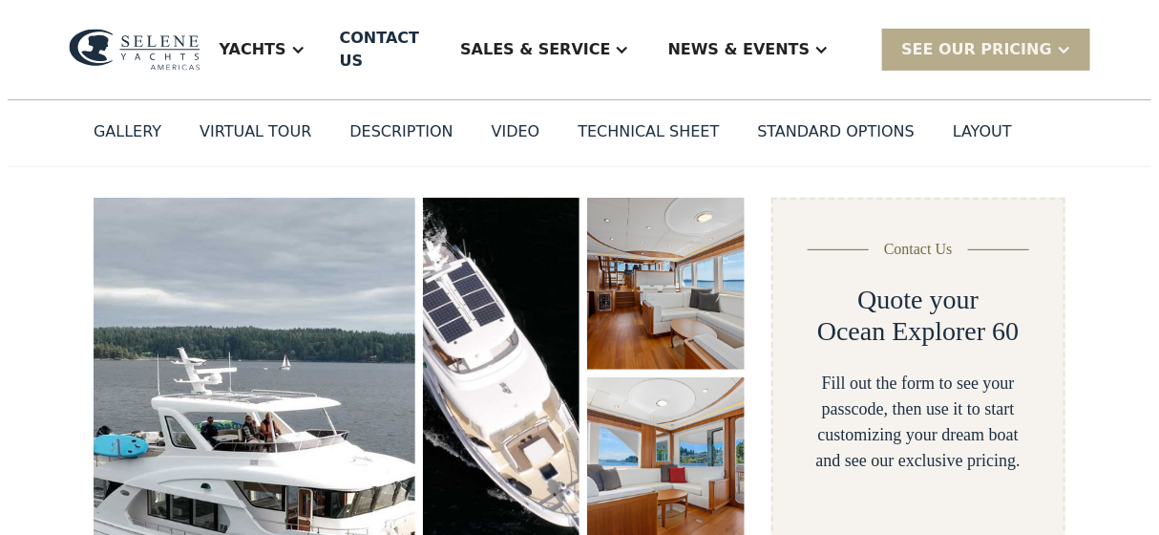
scroll to position [287, 0]
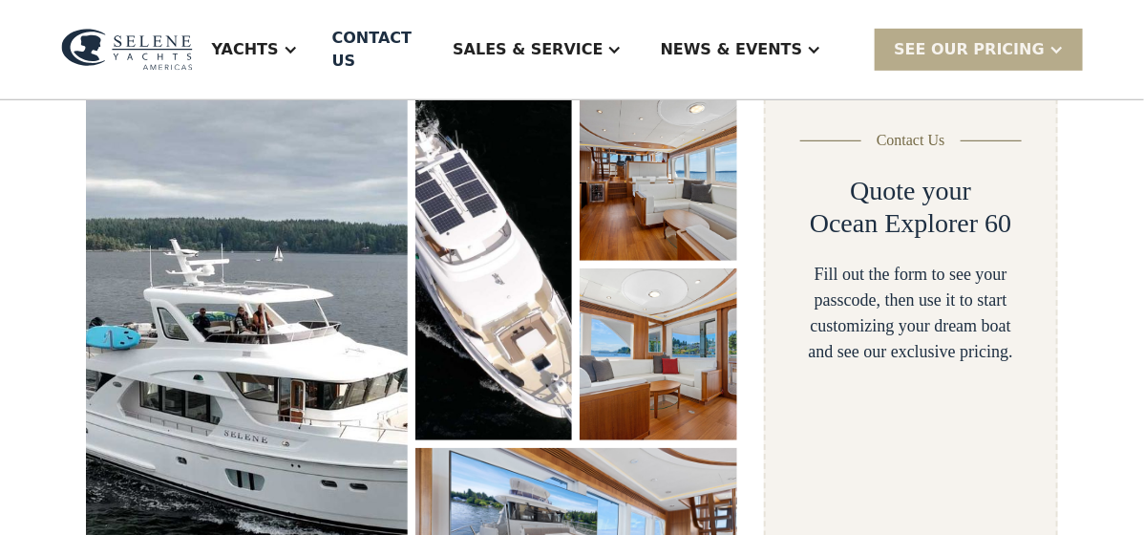
click at [266, 350] on img "open lightbox" at bounding box center [247, 376] width 322 height 574
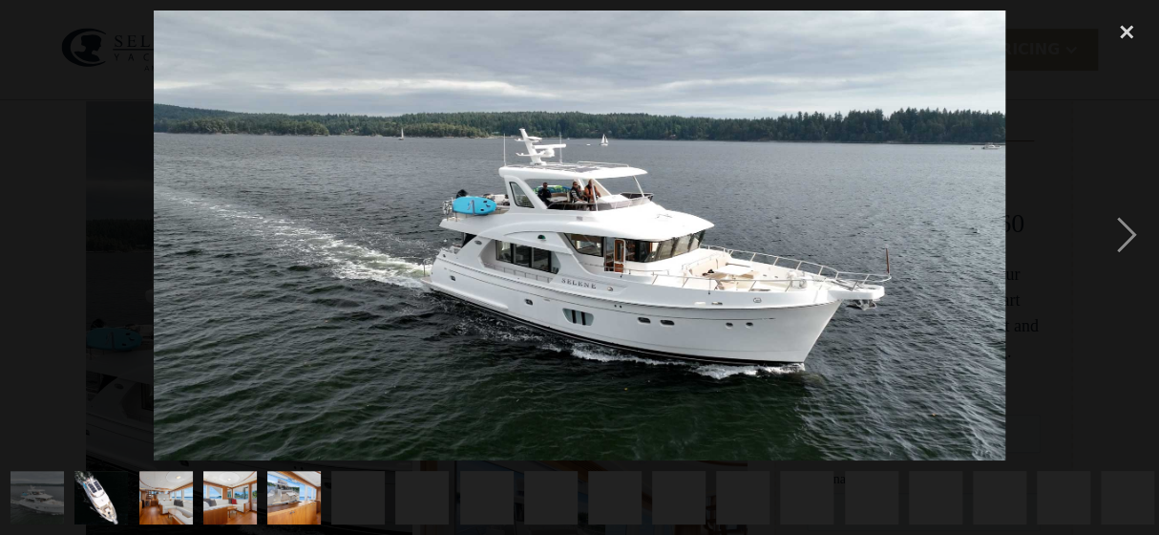
click at [266, 350] on div at bounding box center [579, 235] width 1159 height 449
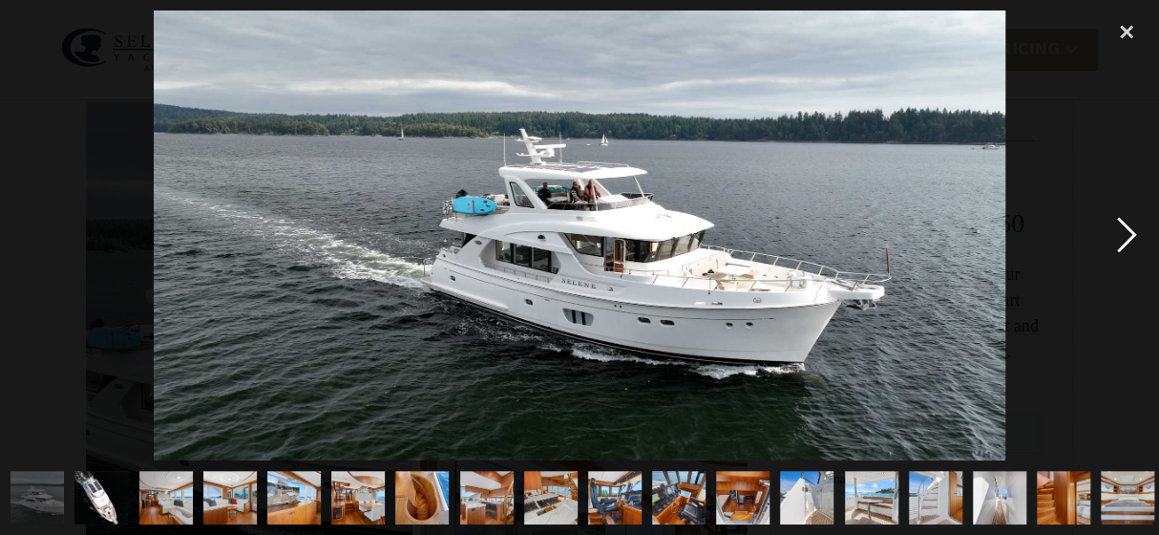
click at [1128, 240] on div "next image" at bounding box center [1127, 235] width 65 height 449
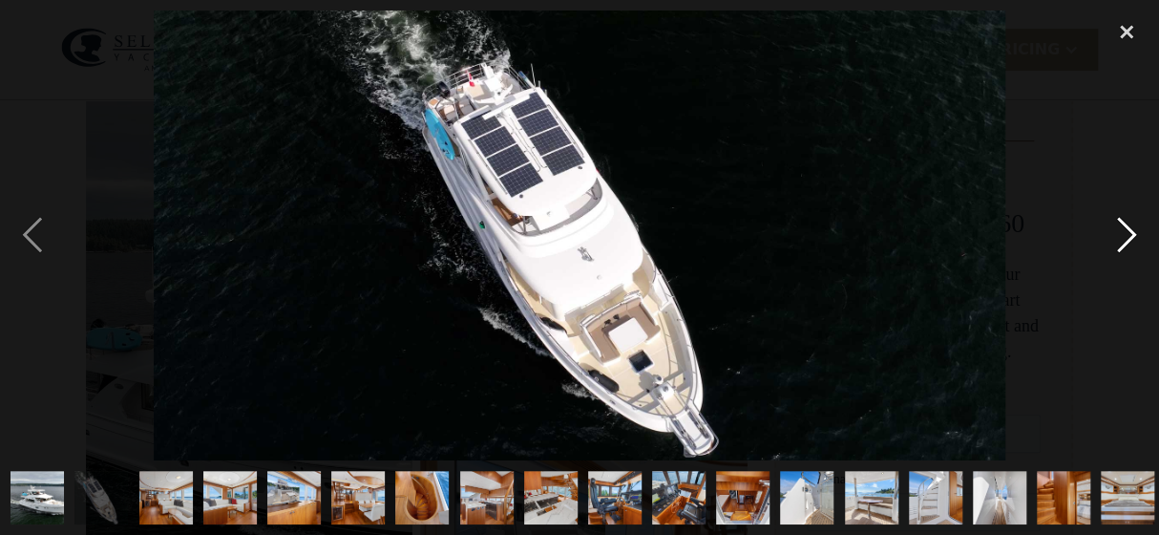
click at [1128, 241] on div "next image" at bounding box center [1127, 235] width 65 height 449
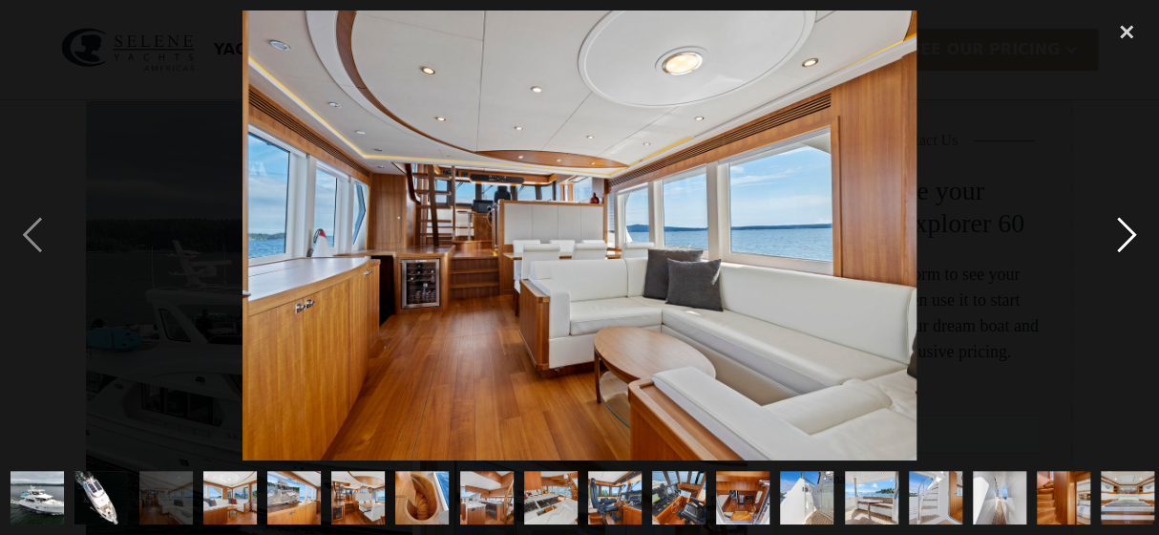
click at [1128, 241] on div "next image" at bounding box center [1127, 235] width 65 height 449
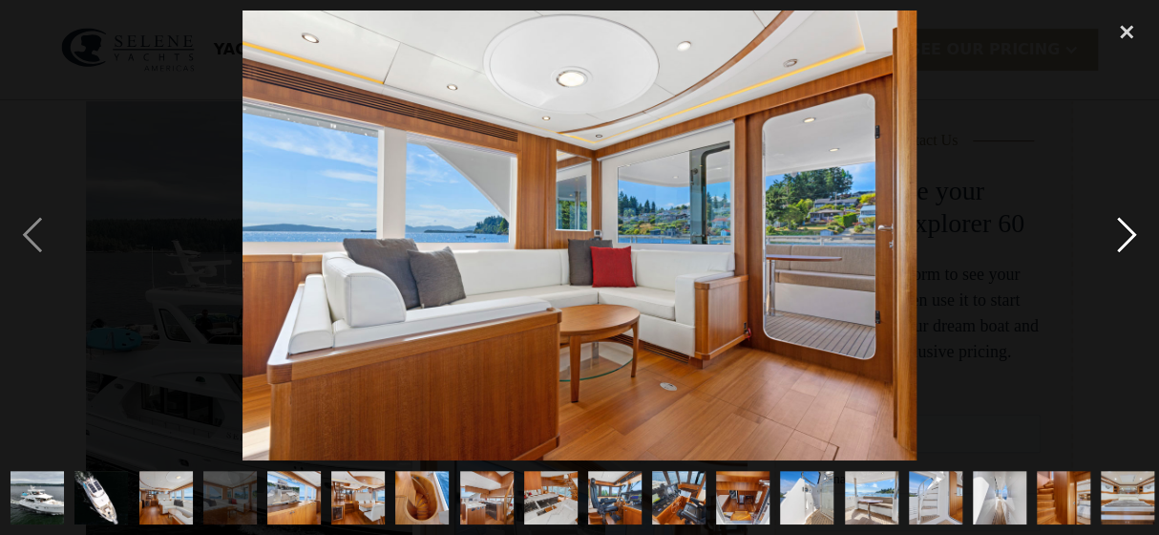
click at [1128, 241] on div "next image" at bounding box center [1127, 235] width 65 height 449
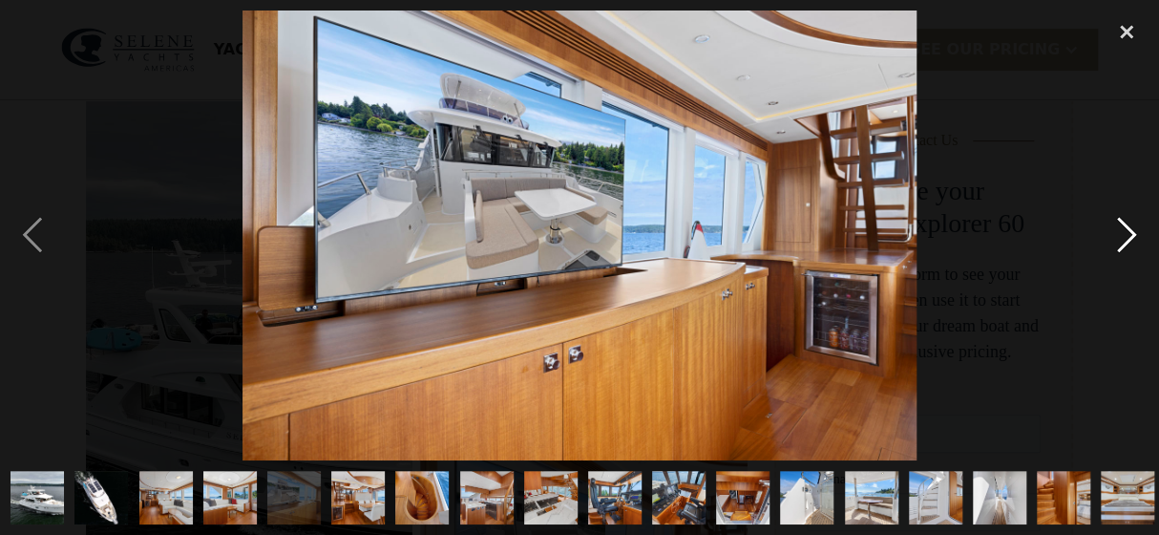
click at [1128, 241] on div "next image" at bounding box center [1127, 235] width 65 height 449
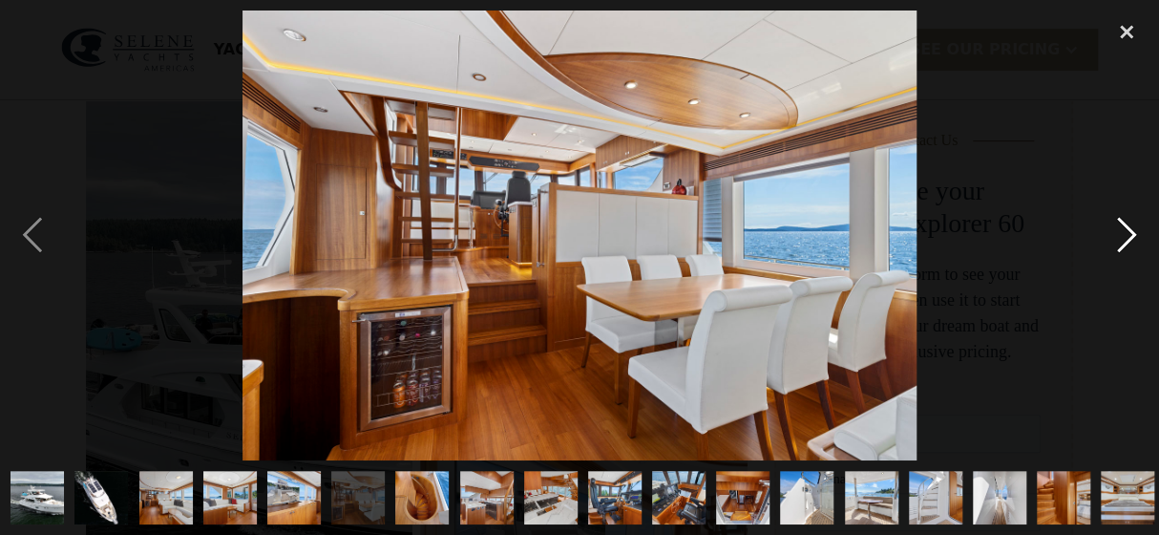
click at [1128, 241] on div "next image" at bounding box center [1127, 235] width 65 height 449
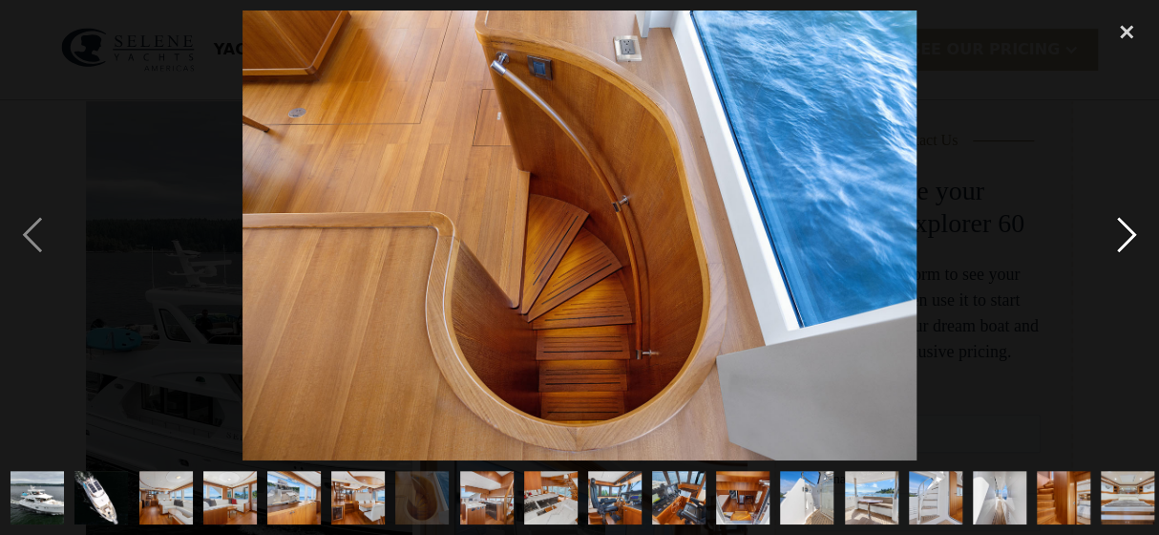
click at [1117, 236] on div "next image" at bounding box center [1127, 235] width 65 height 449
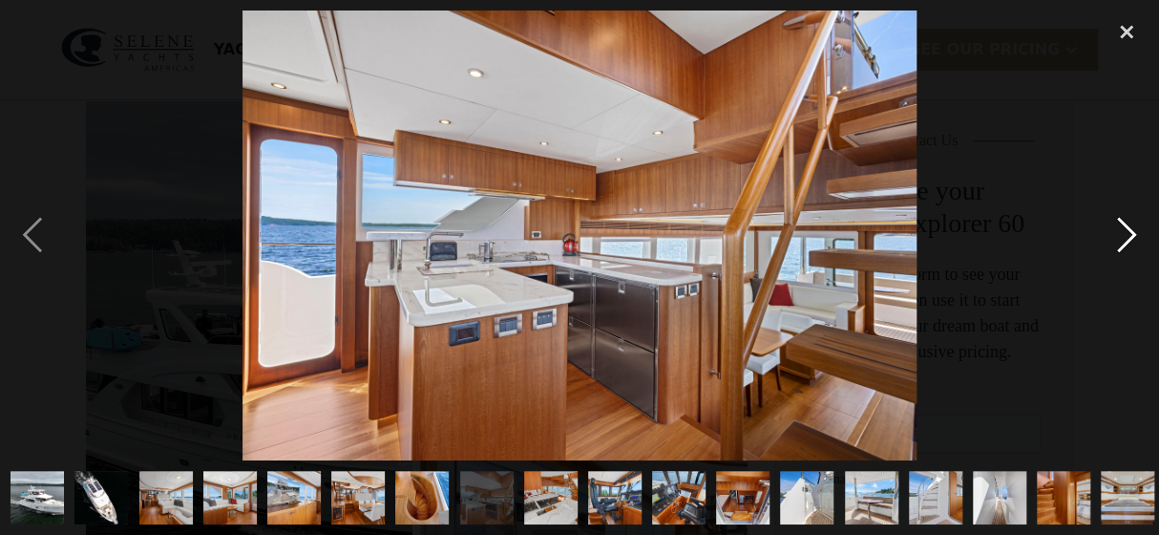
click at [1122, 239] on div "next image" at bounding box center [1127, 235] width 65 height 449
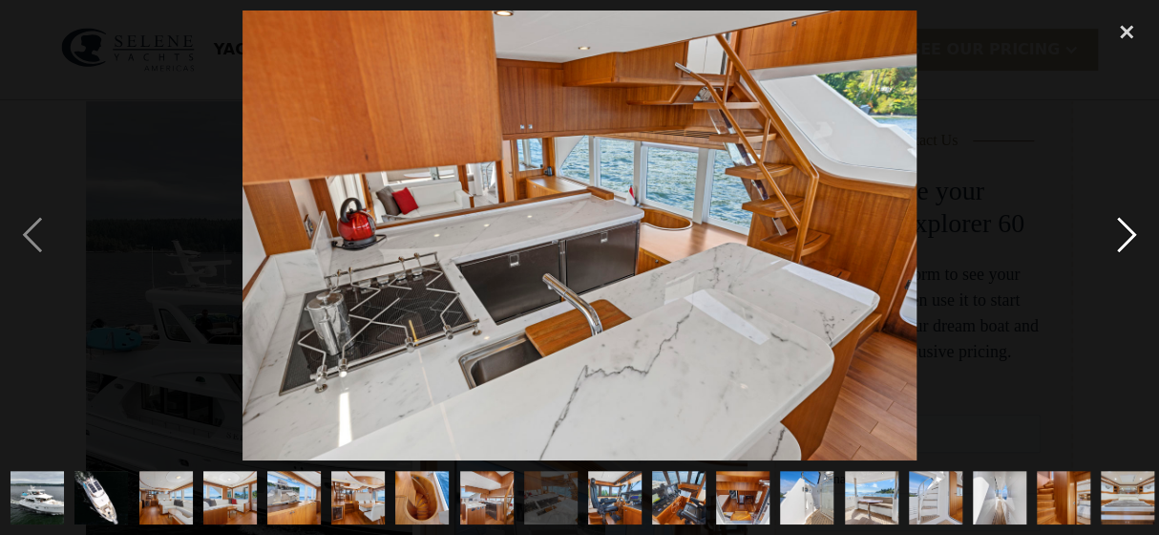
click at [1126, 237] on div "next image" at bounding box center [1127, 235] width 65 height 449
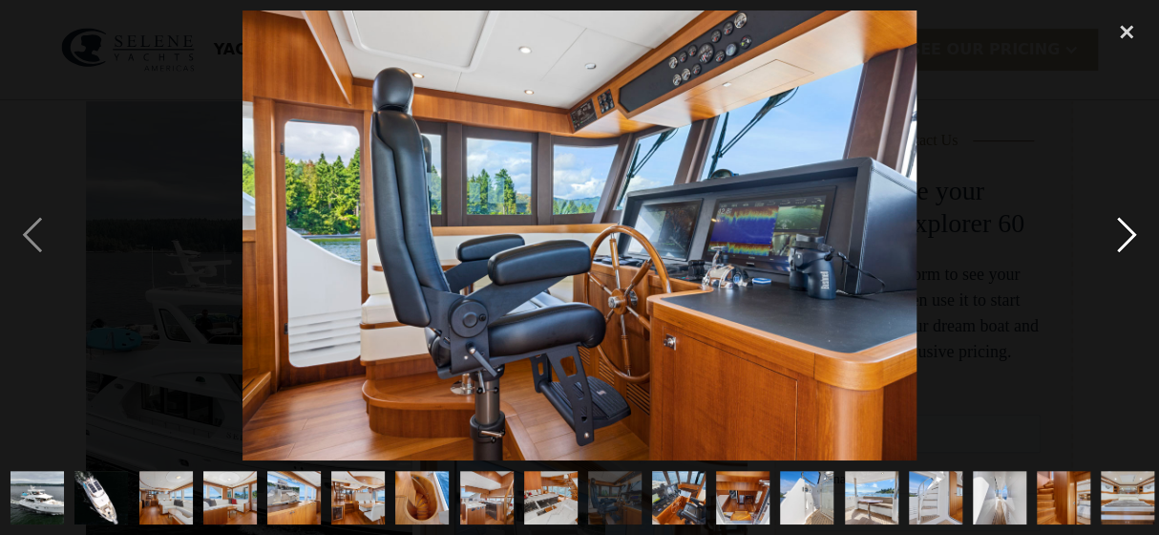
click at [1126, 237] on div "next image" at bounding box center [1127, 235] width 65 height 449
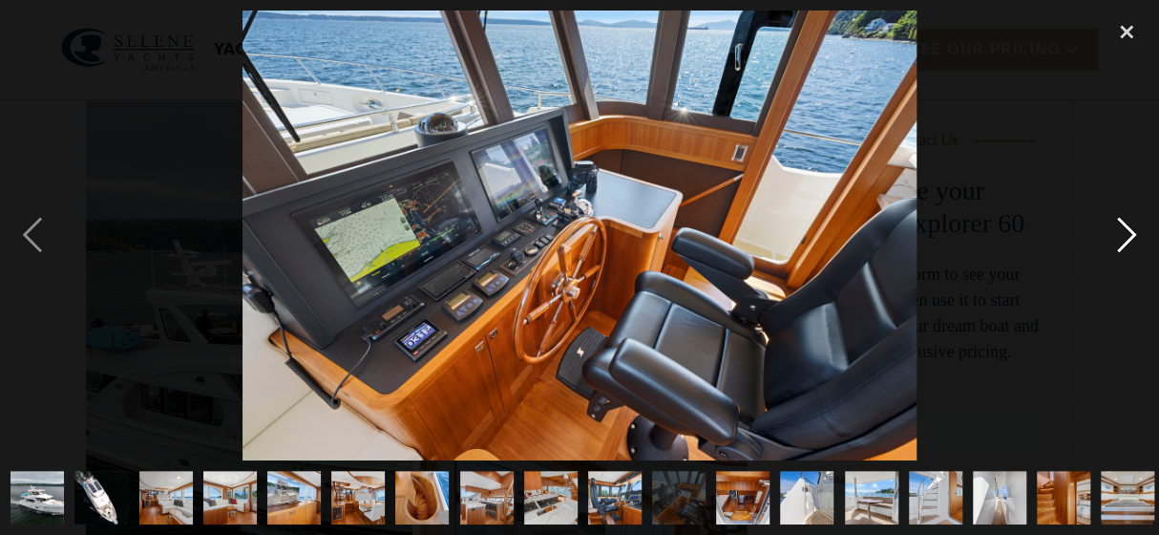
click at [1126, 237] on div "next image" at bounding box center [1127, 235] width 65 height 449
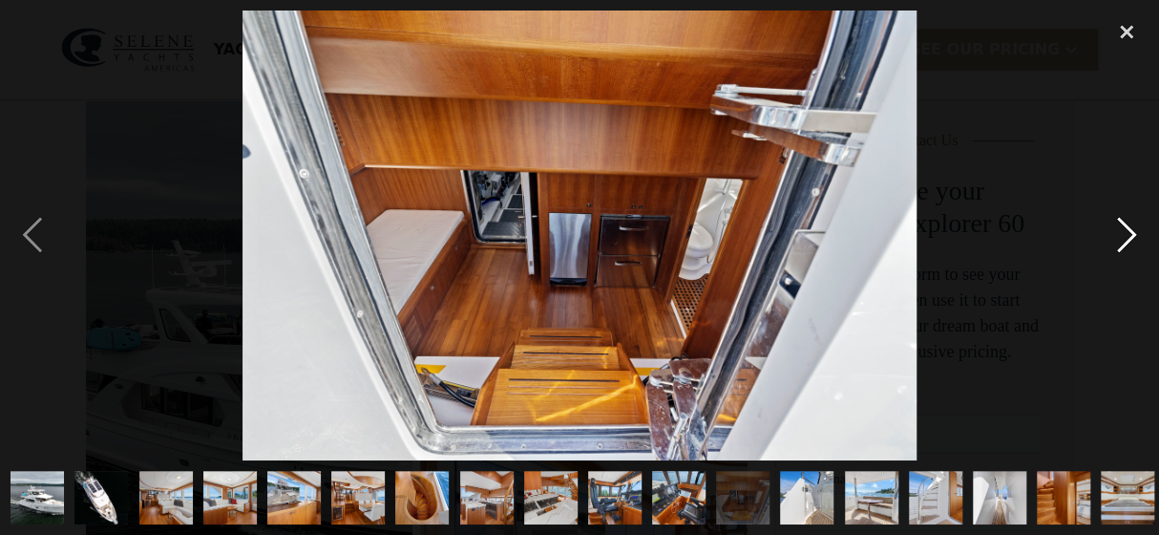
click at [1105, 235] on div "next image" at bounding box center [1127, 235] width 65 height 449
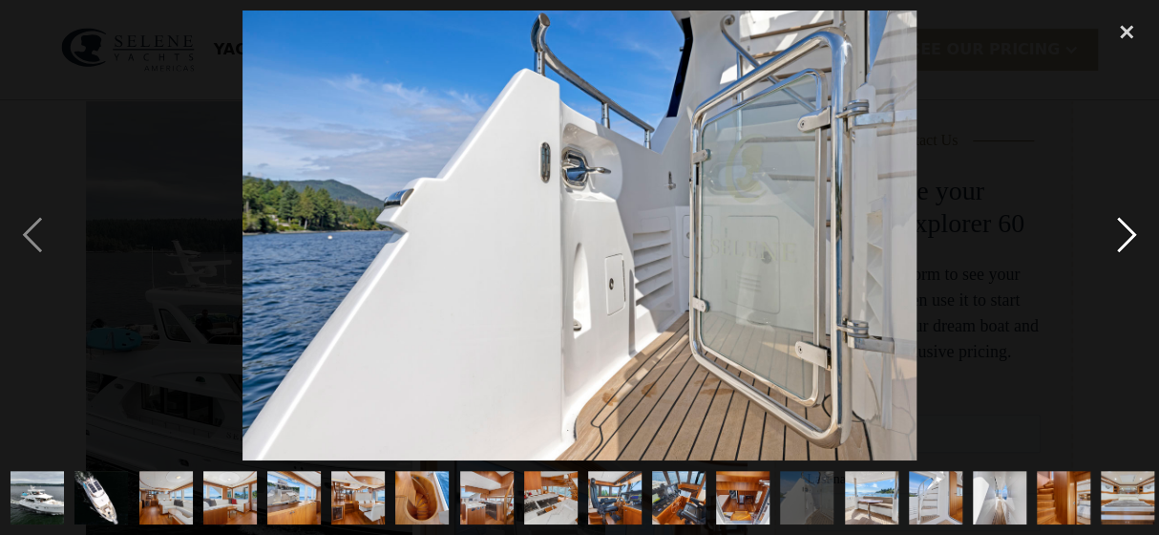
click at [1123, 238] on div "next image" at bounding box center [1127, 235] width 65 height 449
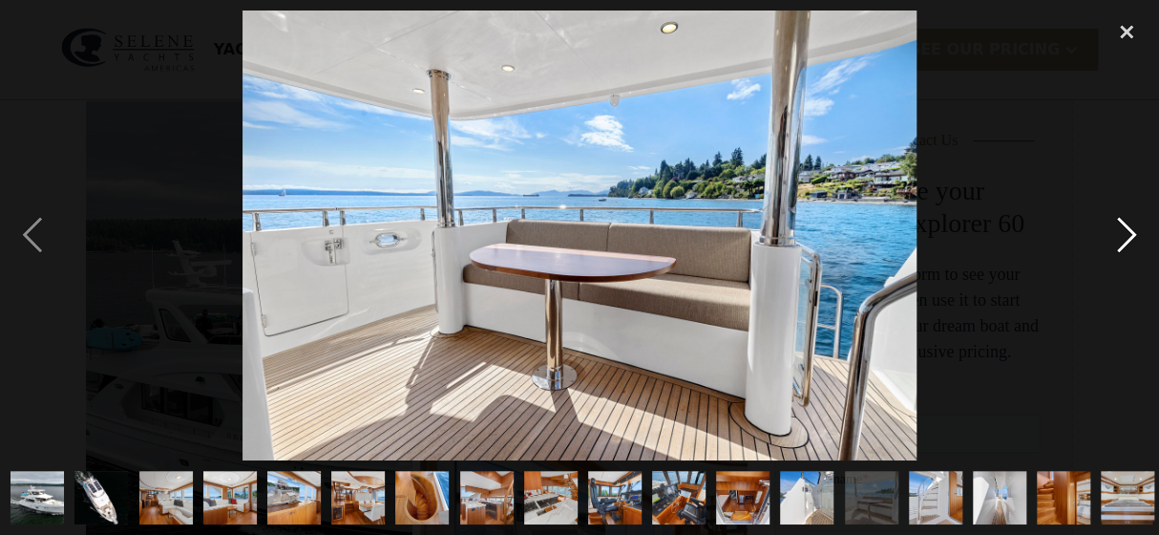
click at [1123, 239] on div "next image" at bounding box center [1127, 235] width 65 height 449
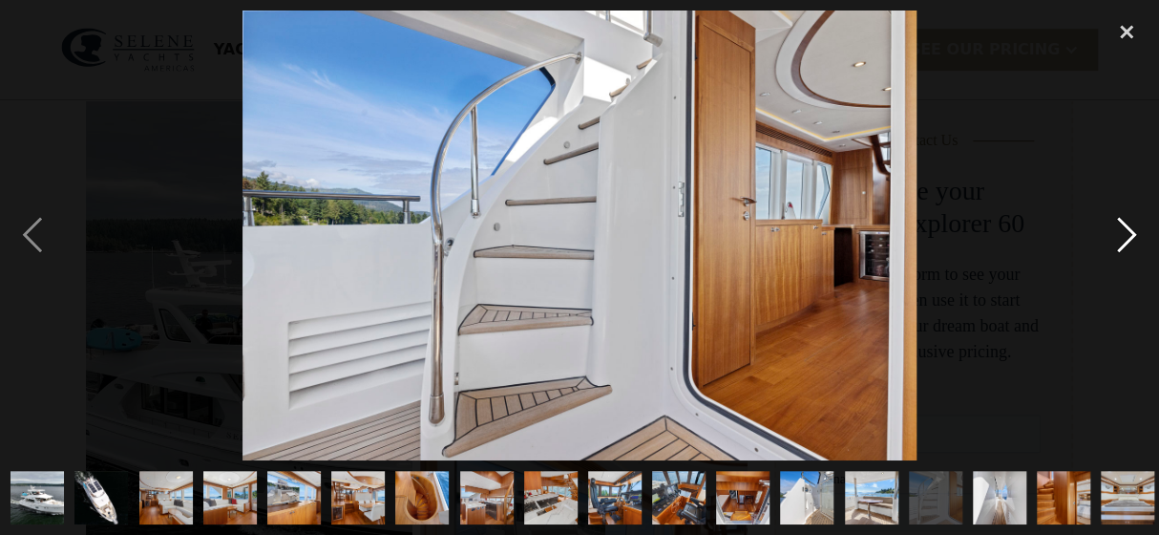
click at [1123, 239] on div "next image" at bounding box center [1127, 235] width 65 height 449
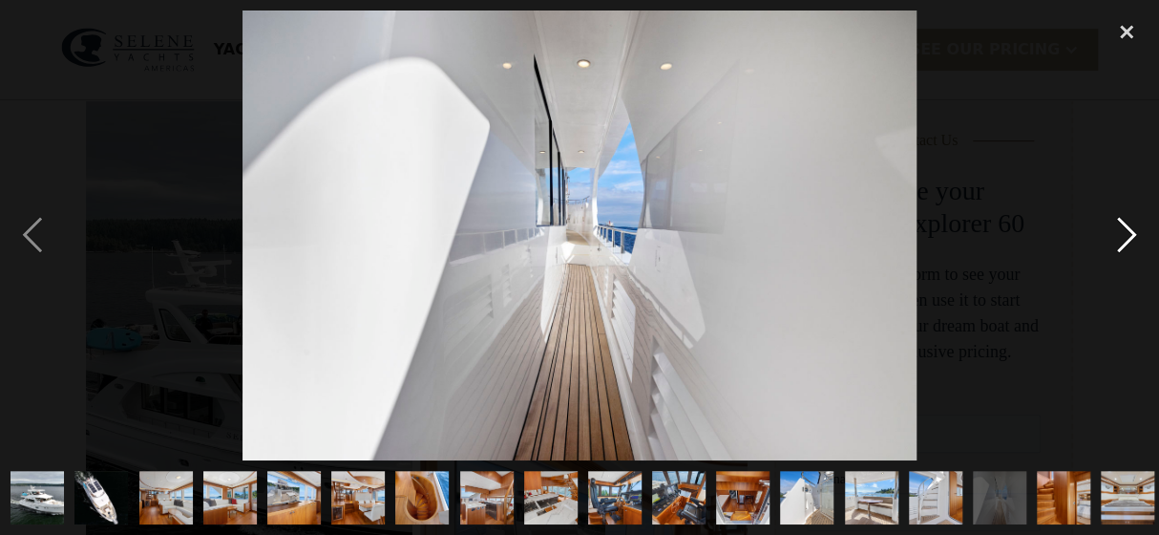
click at [1123, 239] on div "next image" at bounding box center [1127, 235] width 65 height 449
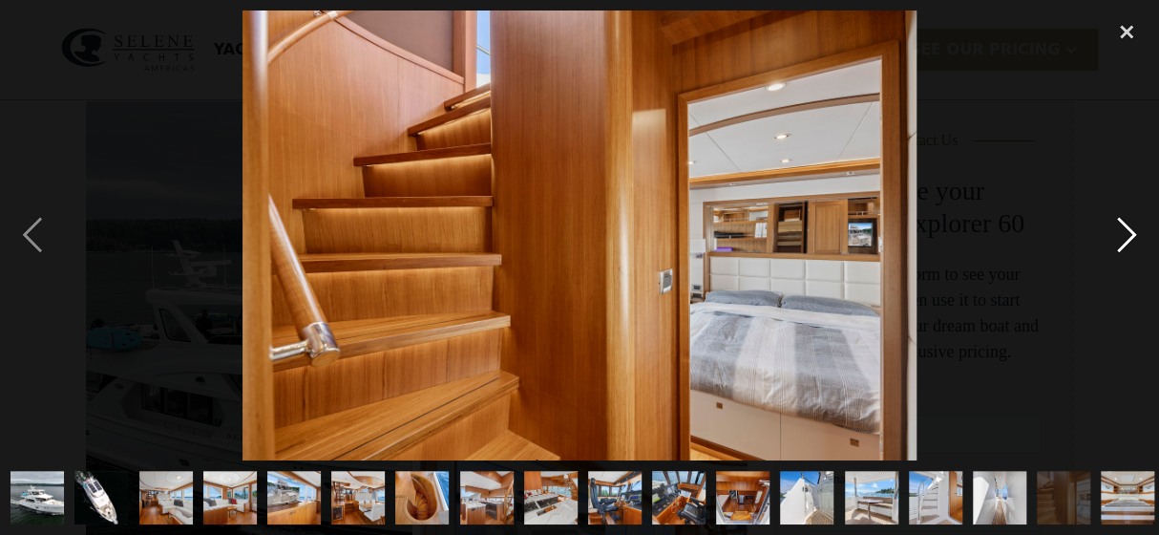
click at [1123, 239] on div "next image" at bounding box center [1127, 235] width 65 height 449
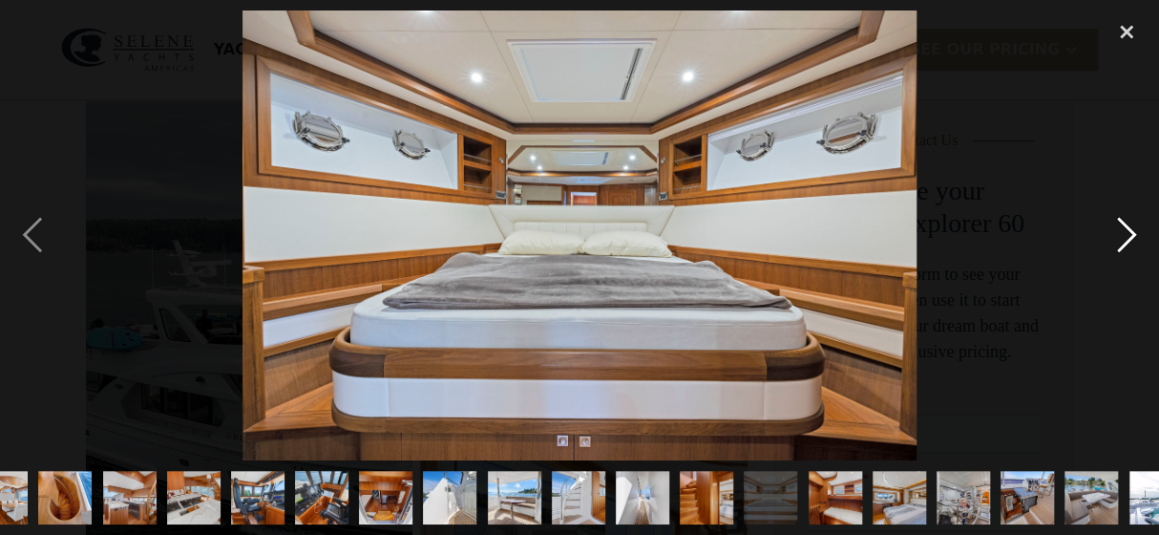
scroll to position [0, 457]
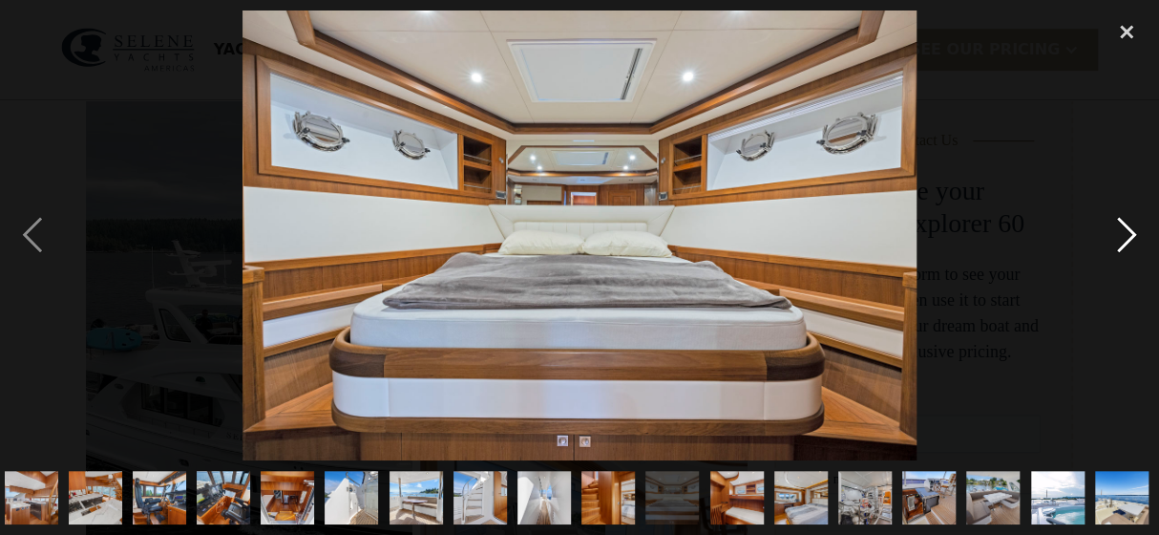
click at [1123, 239] on div "next image" at bounding box center [1127, 235] width 65 height 449
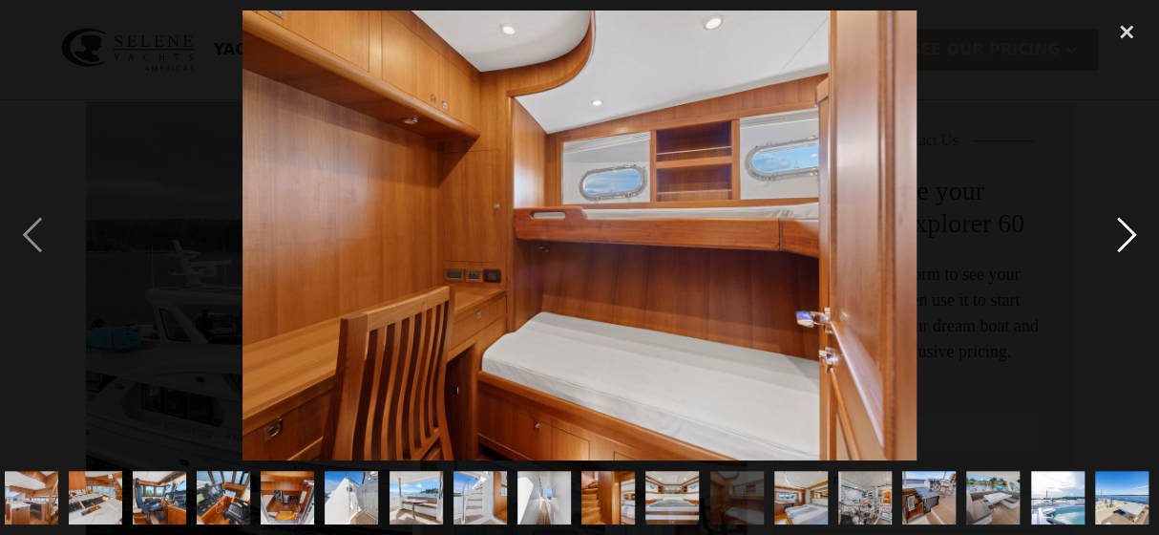
click at [1120, 239] on div "next image" at bounding box center [1127, 235] width 65 height 449
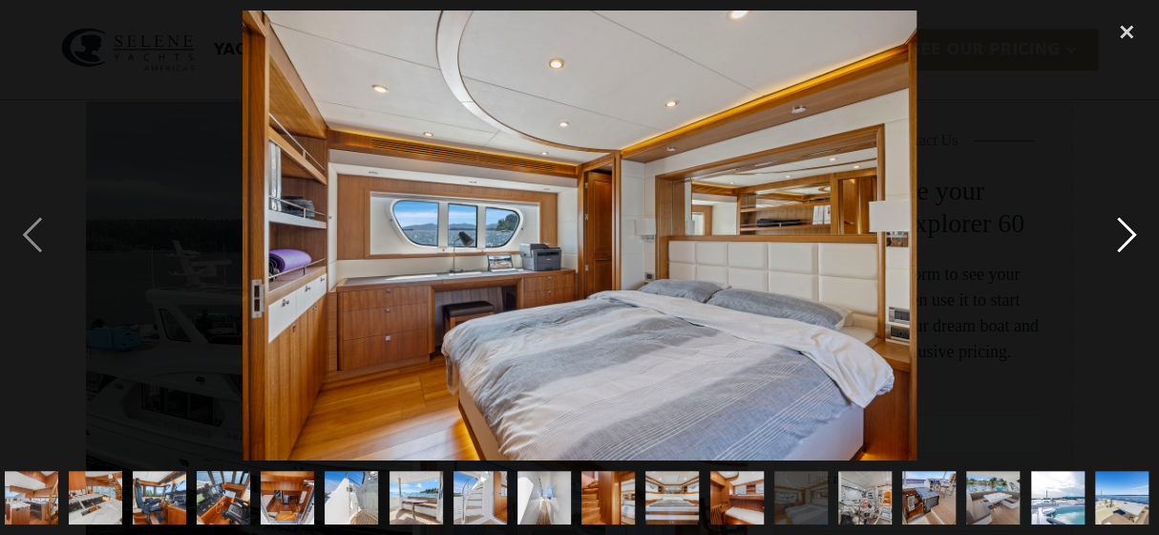
click at [1121, 239] on div "next image" at bounding box center [1127, 235] width 65 height 449
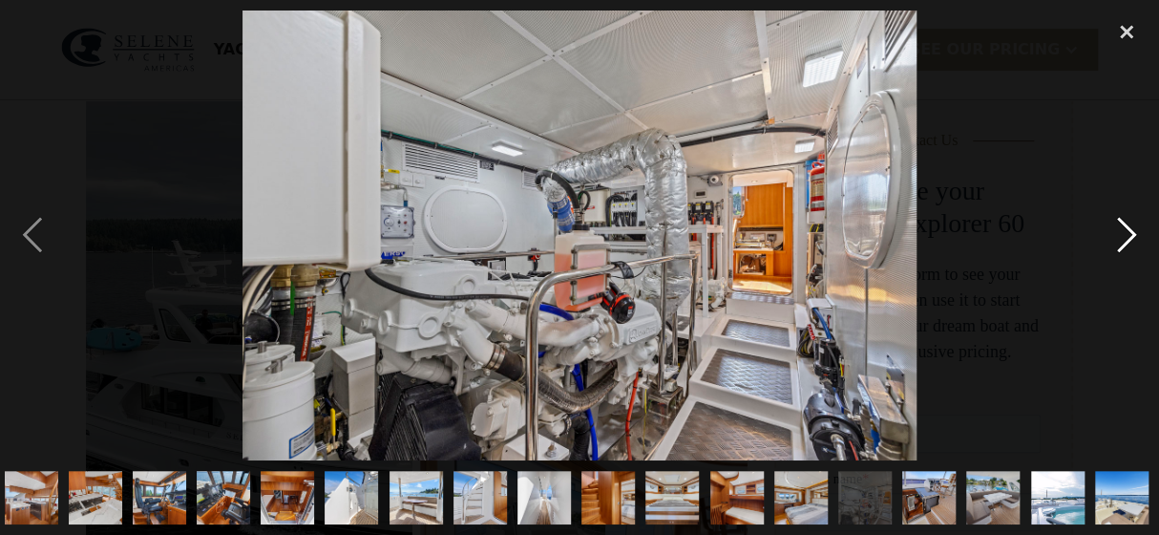
click at [1121, 240] on div "next image" at bounding box center [1127, 235] width 65 height 449
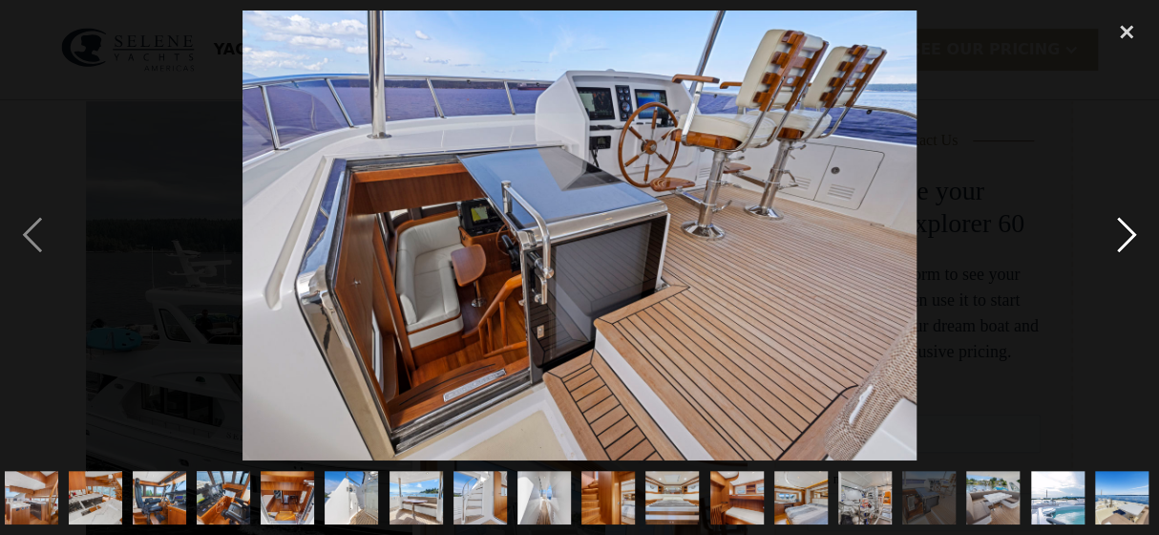
click at [1126, 233] on div "next image" at bounding box center [1127, 235] width 65 height 449
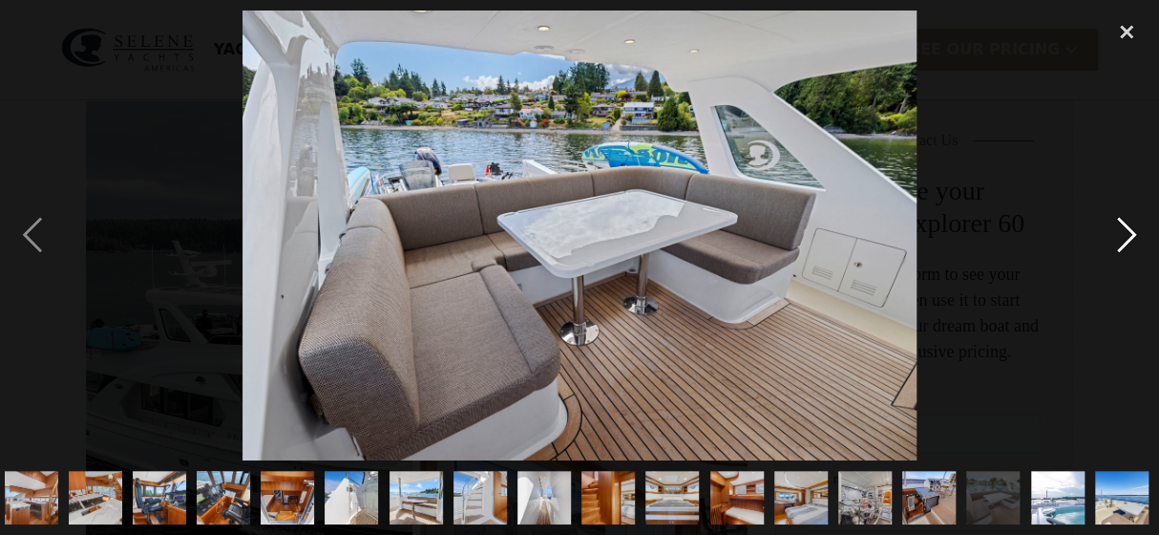
click at [1126, 233] on div "next image" at bounding box center [1127, 235] width 65 height 449
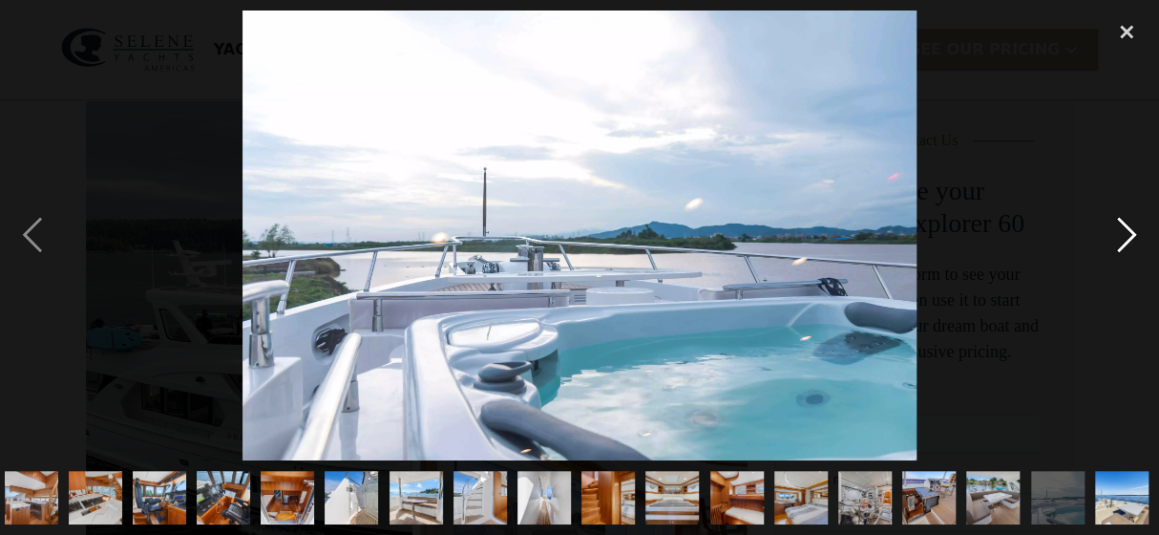
click at [1126, 233] on div "next image" at bounding box center [1127, 235] width 65 height 449
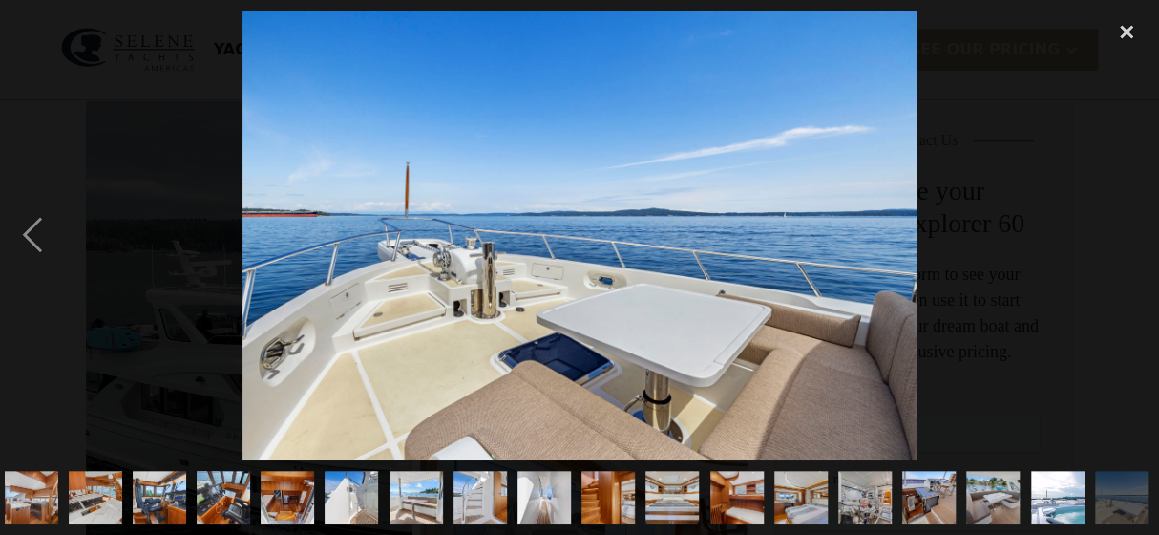
click at [1126, 233] on div "next image" at bounding box center [1127, 235] width 65 height 449
click at [1128, 31] on div "close lightbox" at bounding box center [1127, 32] width 65 height 42
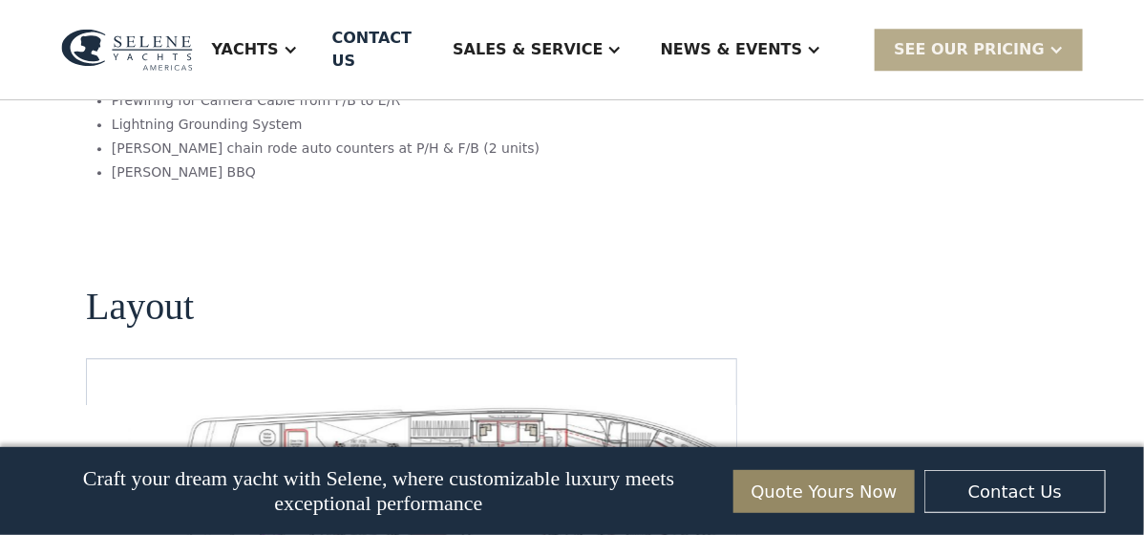
scroll to position [4172, 0]
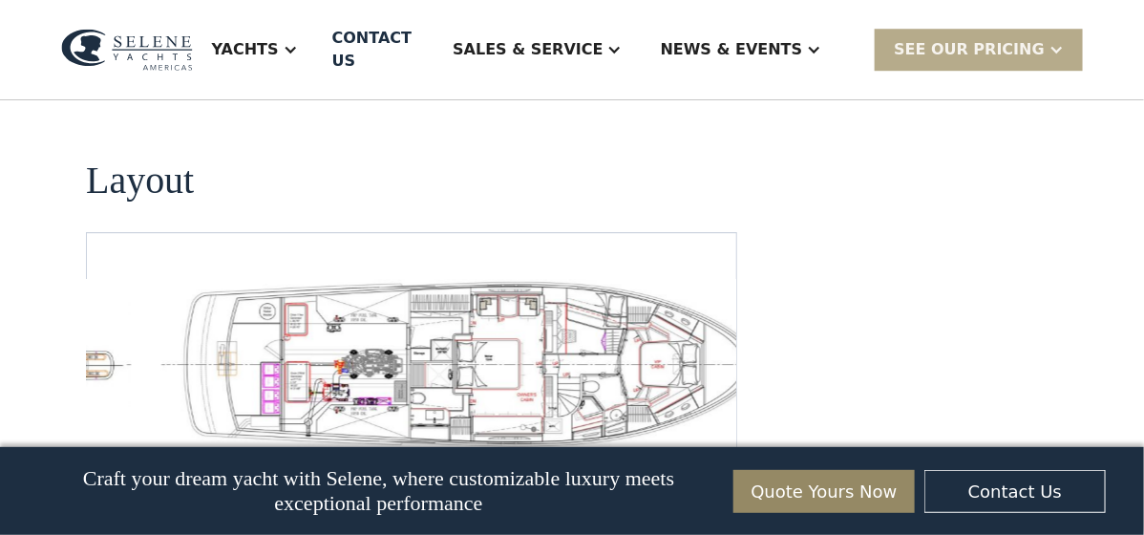
click at [590, 279] on img "open lightbox" at bounding box center [470, 364] width 619 height 170
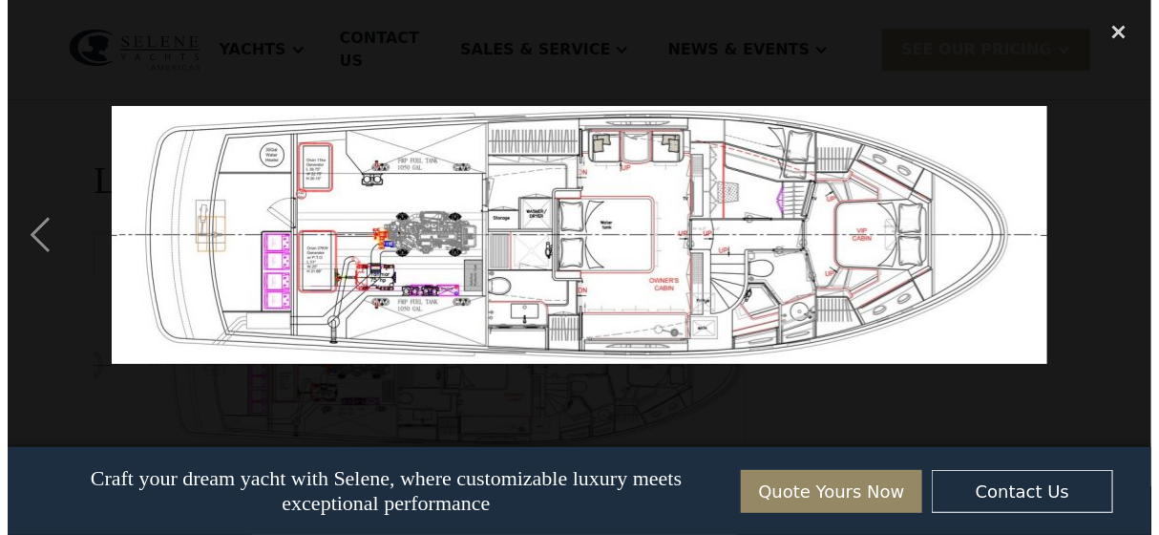
scroll to position [4155, 0]
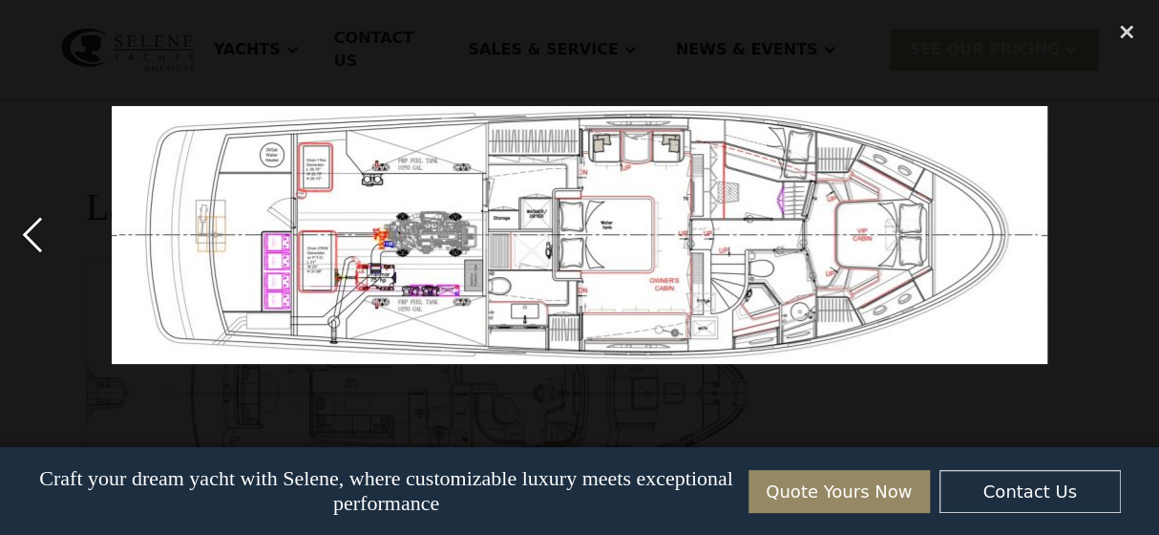
click at [35, 229] on div "previous image" at bounding box center [32, 235] width 65 height 449
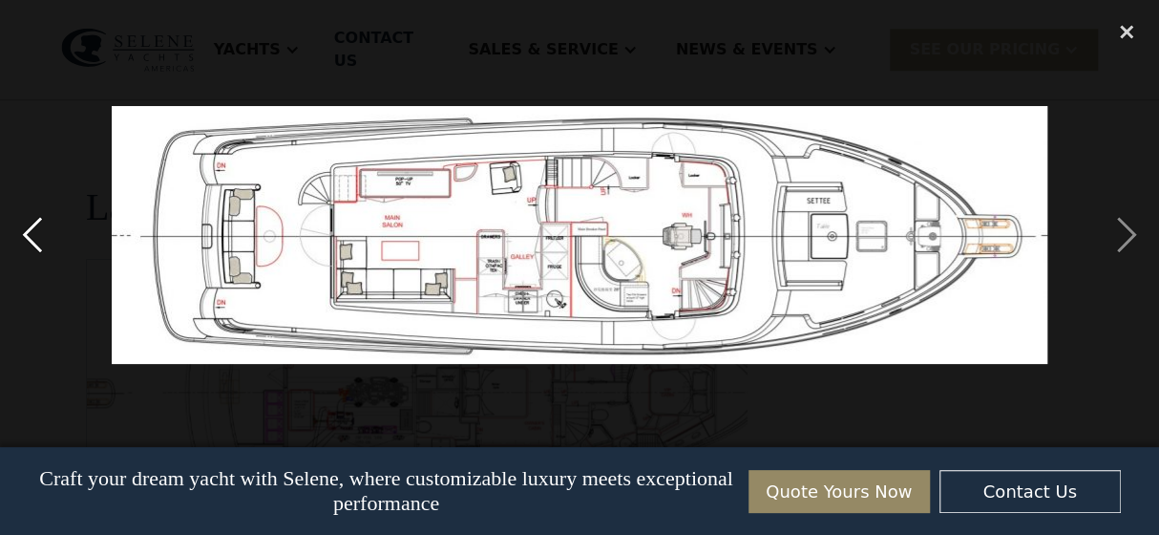
click at [35, 229] on div "previous image" at bounding box center [32, 235] width 65 height 449
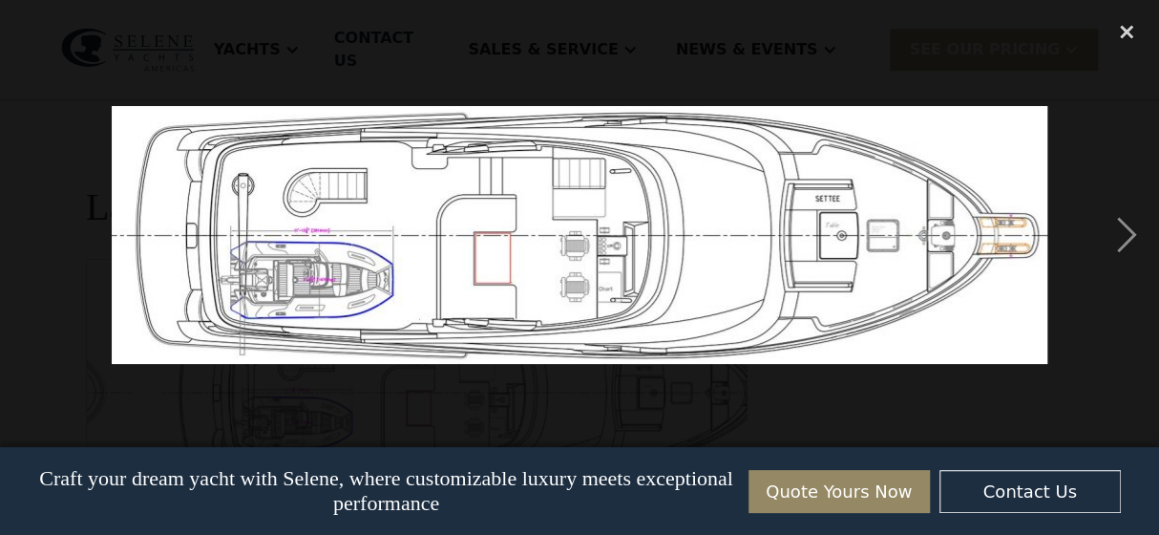
click at [35, 229] on div "previous image" at bounding box center [32, 235] width 65 height 449
click at [835, 238] on img at bounding box center [580, 235] width 936 height 258
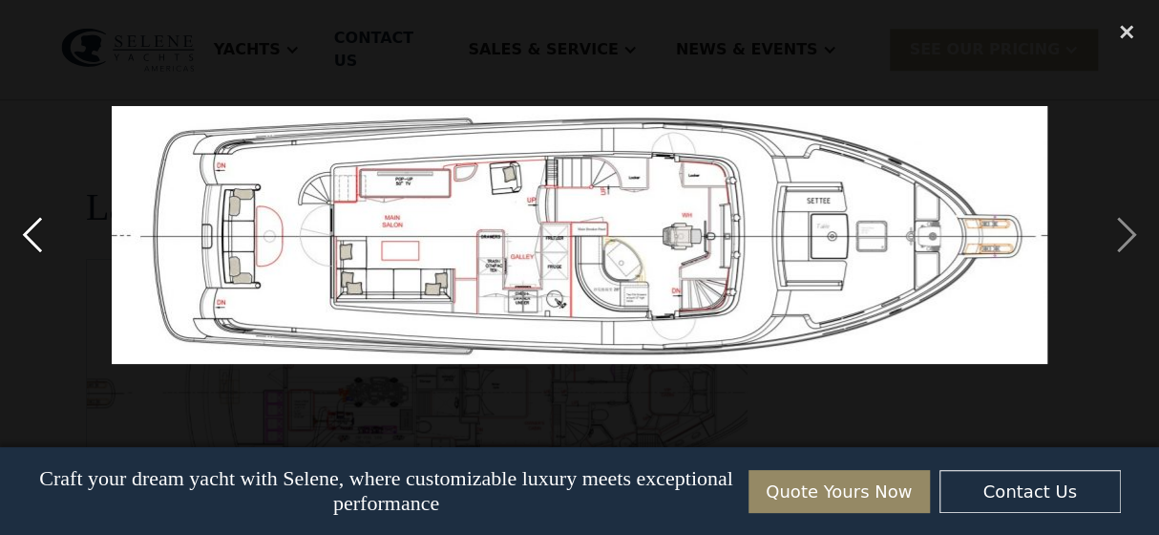
click at [38, 230] on div "previous image" at bounding box center [32, 235] width 65 height 449
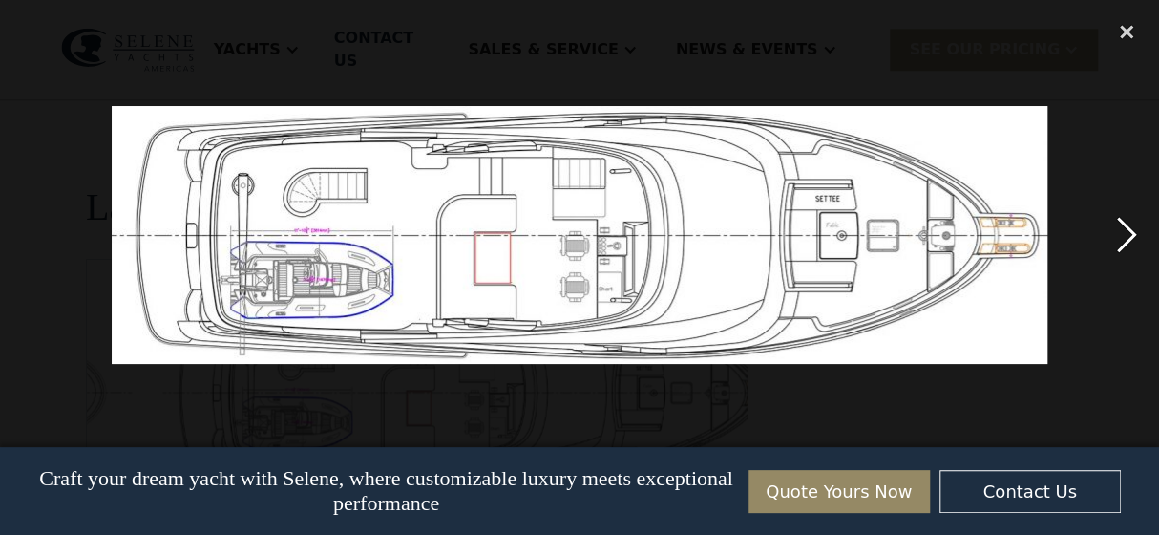
click at [1133, 230] on div "next image" at bounding box center [1127, 235] width 65 height 449
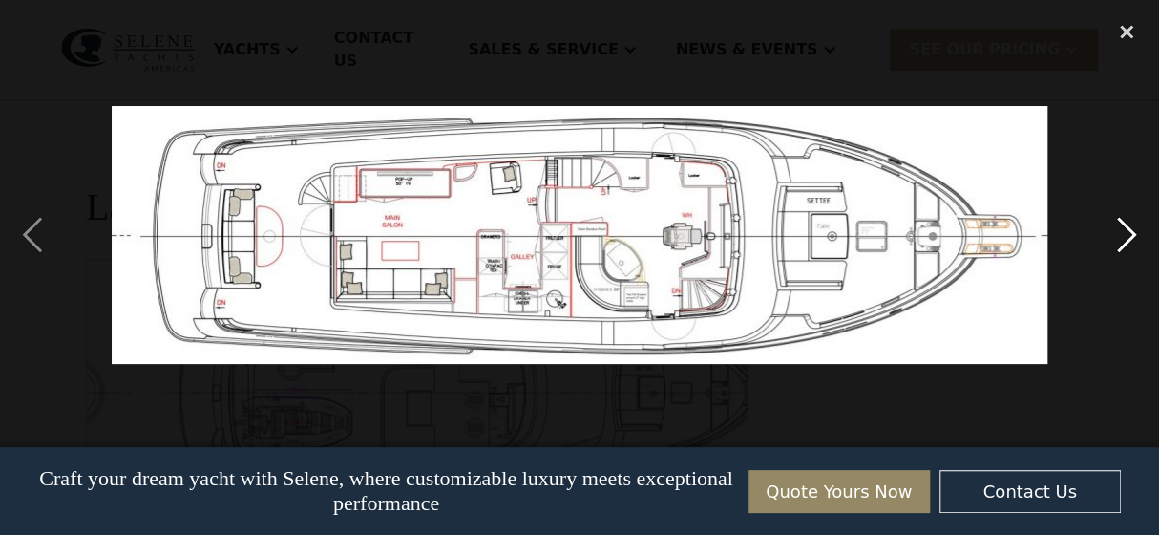
click at [1133, 231] on div "next image" at bounding box center [1127, 235] width 65 height 449
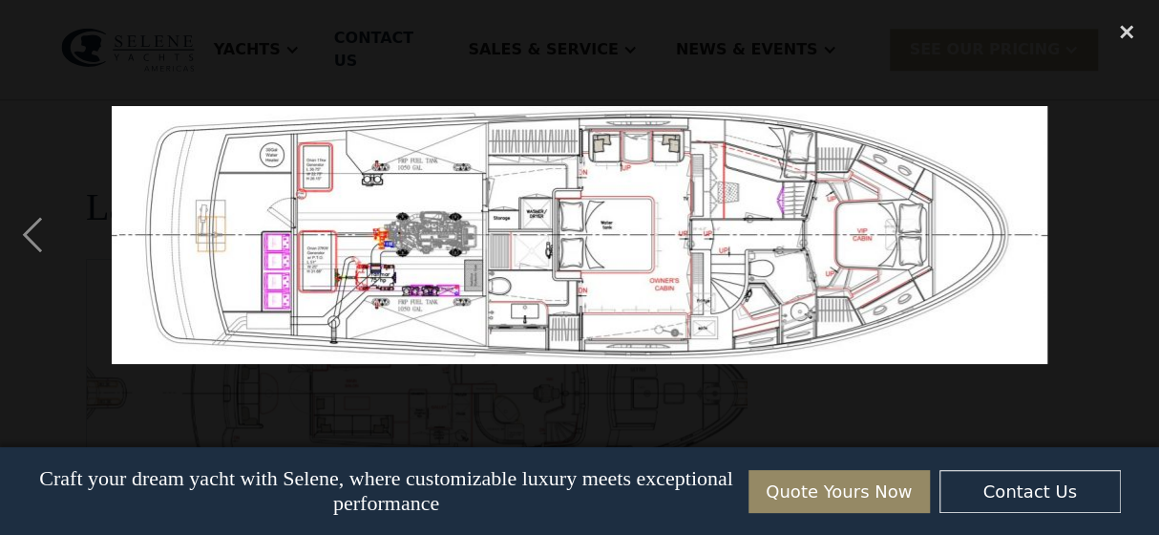
click at [1133, 230] on div "next image" at bounding box center [1127, 235] width 65 height 449
click at [1131, 21] on div "close lightbox" at bounding box center [1127, 32] width 65 height 42
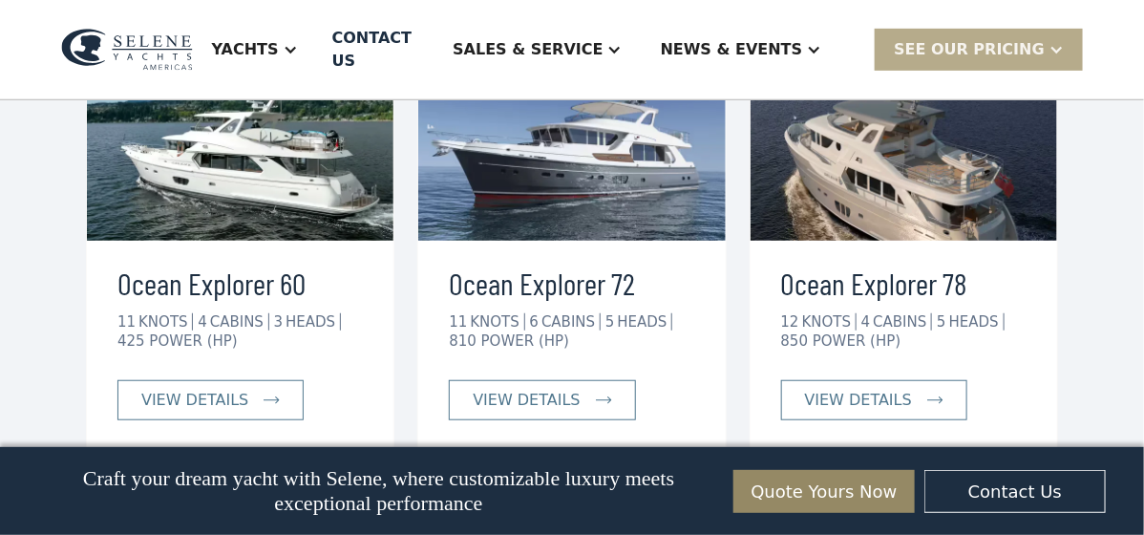
scroll to position [5030, 0]
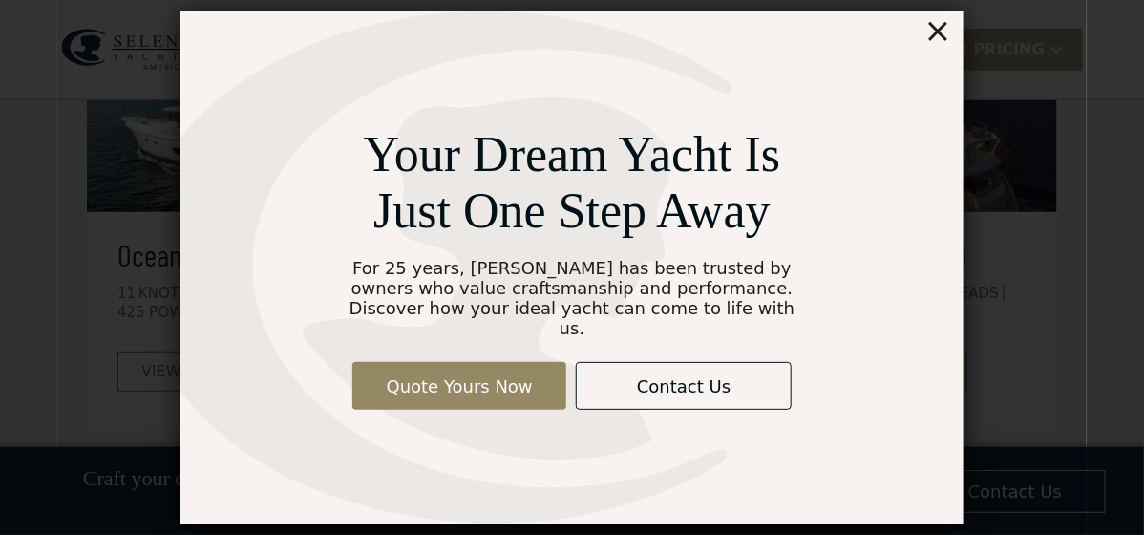
click at [945, 34] on div "×" at bounding box center [939, 30] width 28 height 38
